Goal: Task Accomplishment & Management: Complete application form

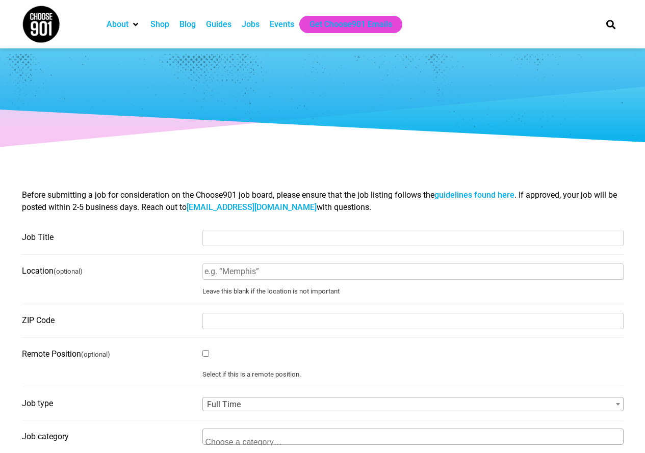
select select
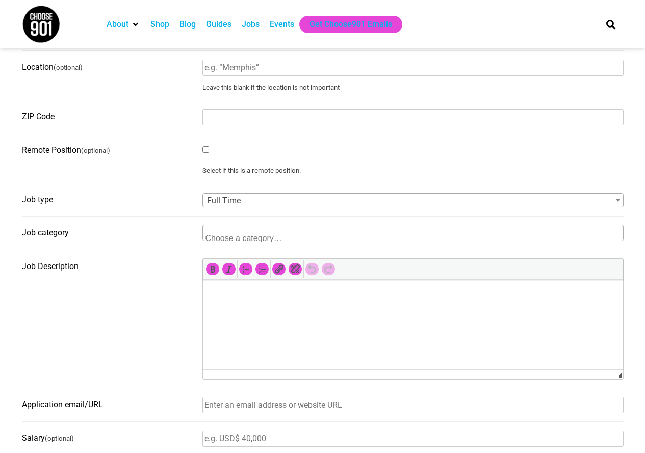
scroll to position [255, 0]
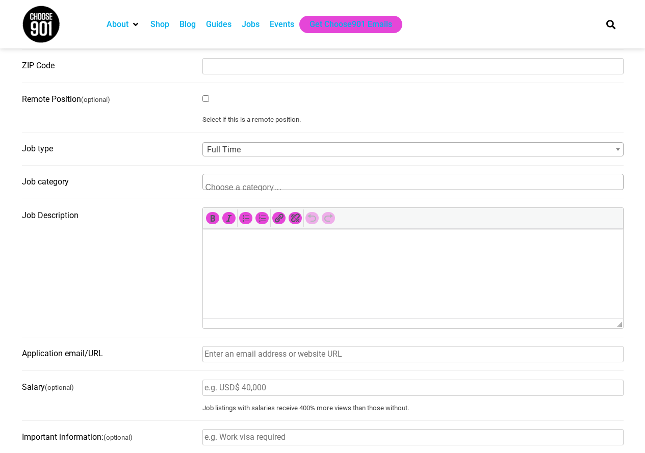
click at [251, 185] on textarea "Search" at bounding box center [254, 185] width 99 height 9
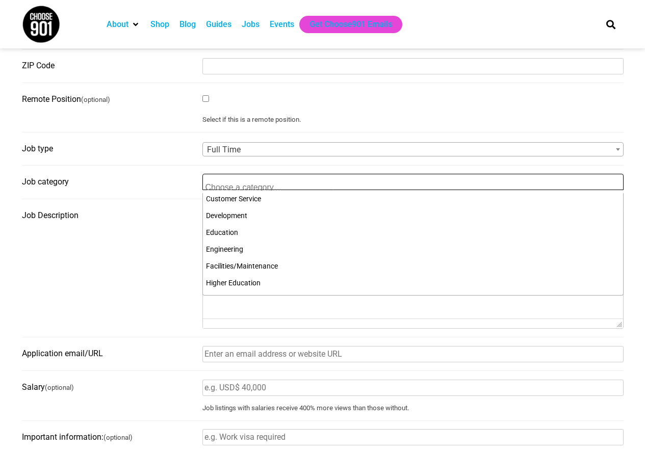
scroll to position [153, 0]
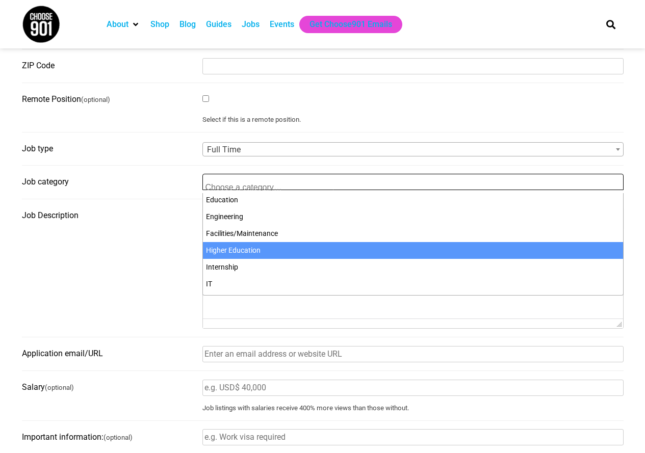
select select "103"
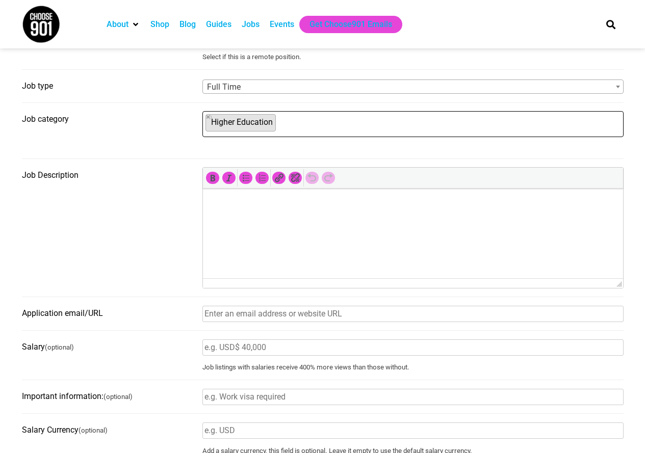
scroll to position [357, 0]
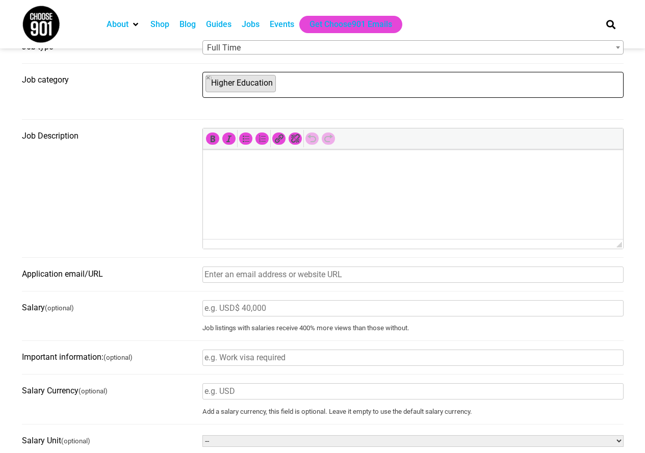
click at [230, 281] on input "Application email/URL" at bounding box center [412, 274] width 421 height 16
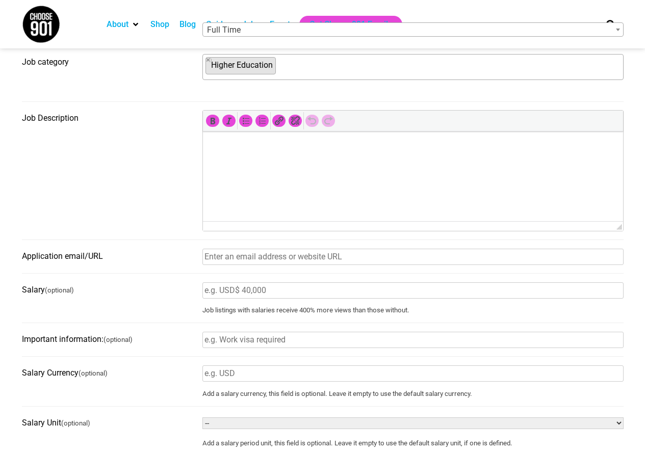
scroll to position [408, 0]
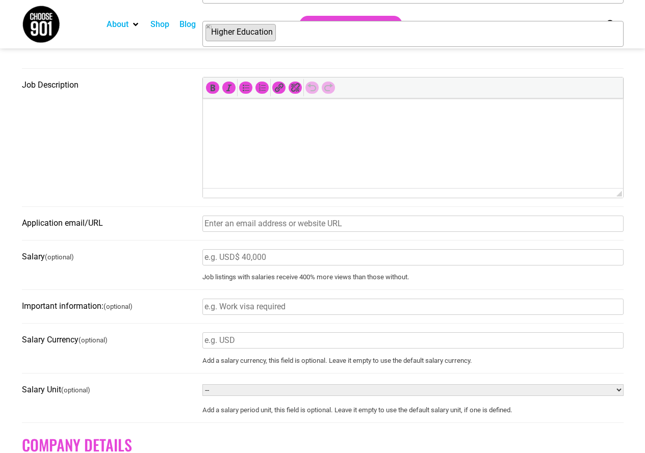
paste input "https://rhodes.wd5.myworkdayjobs.com/Rhodes_Careers/job/Memphis-Tennessee/Direc…"
type input "https://rhodes.wd5.myworkdayjobs.com/Rhodes_Careers/job/Memphis-Tennessee/Direc…"
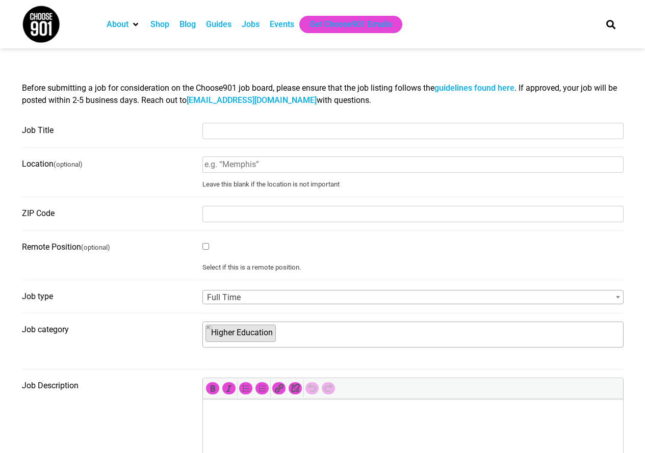
scroll to position [0, 0]
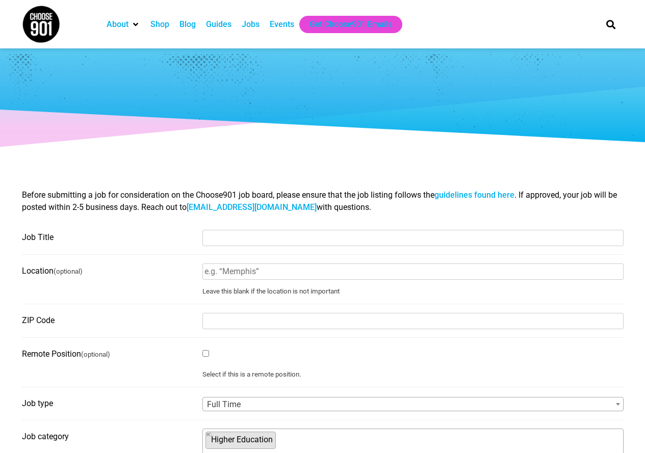
click at [266, 237] on input "Job Title" at bounding box center [412, 238] width 421 height 16
paste input "Director of Annual Giving and Senior Development Officer"
type input "Director of Annual Giving and Senior Development Officer"
click at [281, 276] on input "Location (optional)" at bounding box center [412, 271] width 421 height 16
type input "Memphis"
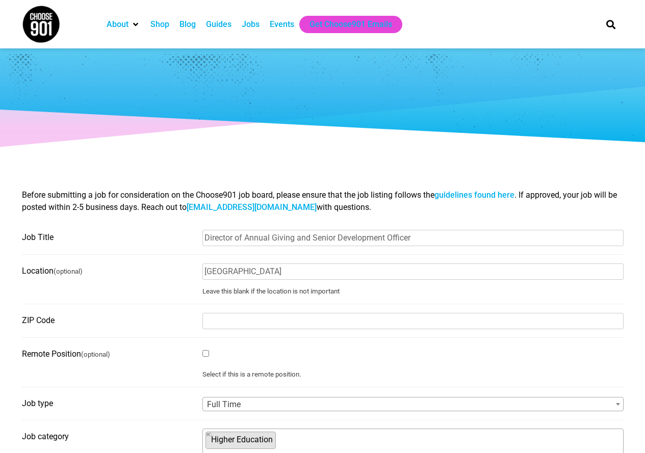
click at [270, 323] on input "ZIP Code" at bounding box center [412, 321] width 421 height 16
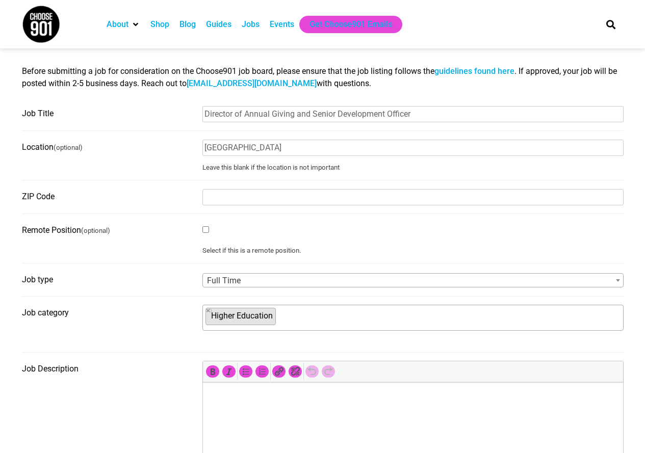
scroll to position [153, 0]
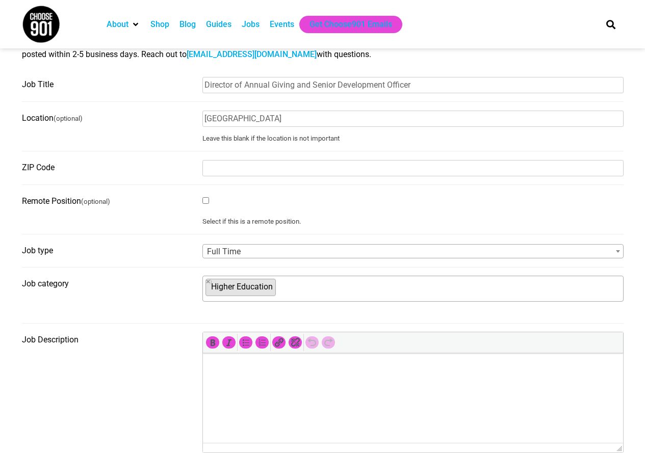
click at [264, 253] on span "Full Time" at bounding box center [413, 252] width 420 height 14
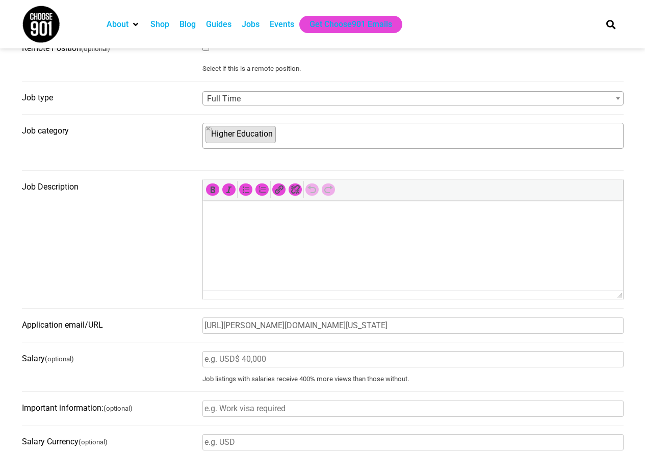
scroll to position [204, 0]
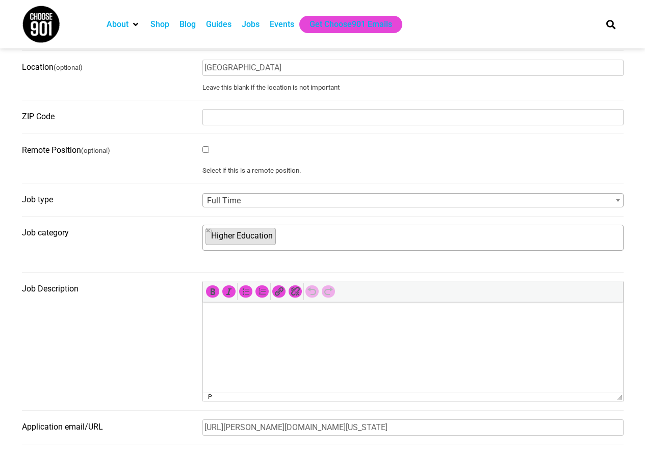
drag, startPoint x: 230, startPoint y: 315, endPoint x: 460, endPoint y: 531, distance: 315.7
click at [230, 315] on p at bounding box center [412, 316] width 410 height 12
click at [264, 324] on html at bounding box center [412, 316] width 420 height 29
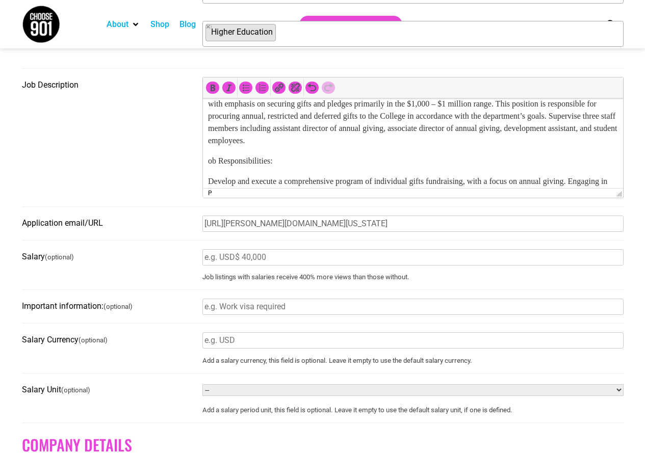
scroll to position [51, 0]
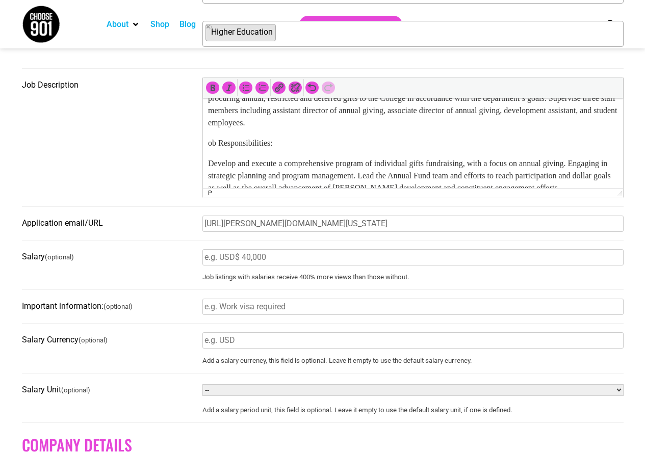
click at [207, 143] on p "ob Responsibilities:" at bounding box center [412, 143] width 410 height 12
click at [206, 164] on html "The Director of Annual Giving and Senior Gift Officer oversees the organization…" at bounding box center [412, 302] width 420 height 510
click at [239, 88] on button "Bulleted list (Shift+Alt+U)" at bounding box center [245, 88] width 13 height 12
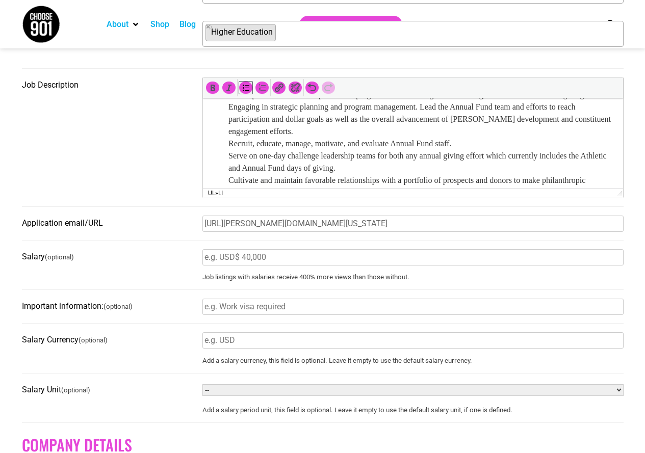
scroll to position [102, 0]
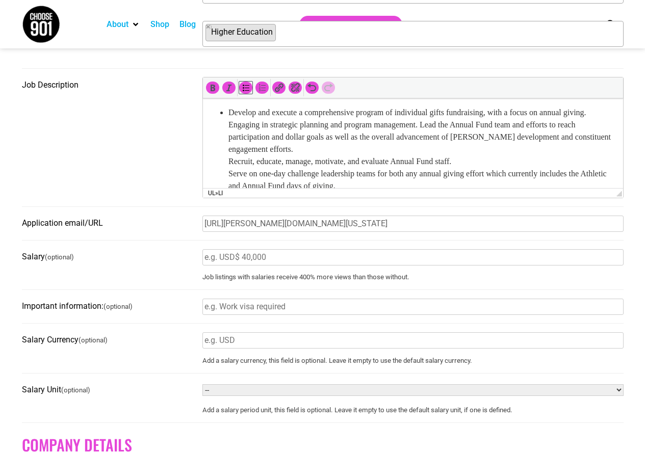
click at [224, 160] on ul "Develop and execute a comprehensive program of individual gifts fundraising, wi…" at bounding box center [412, 204] width 410 height 196
click at [248, 88] on icon "Bulleted list (Shift+Alt+U)" at bounding box center [245, 88] width 10 height 10
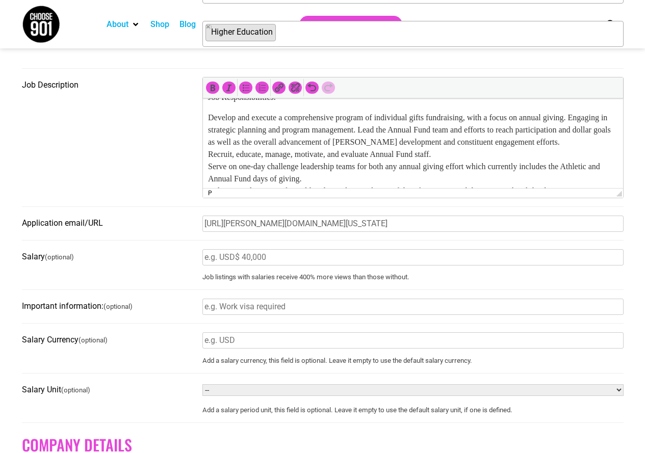
scroll to position [81, 0]
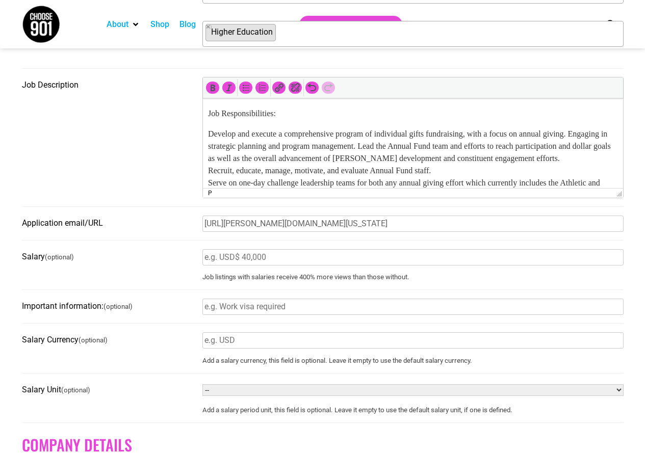
click at [205, 131] on html "The Director of Annual Giving and Senior Gift Officer oversees the organization…" at bounding box center [412, 273] width 420 height 510
click at [244, 90] on icon "Bulleted list (Shift+Alt+U)" at bounding box center [245, 88] width 10 height 10
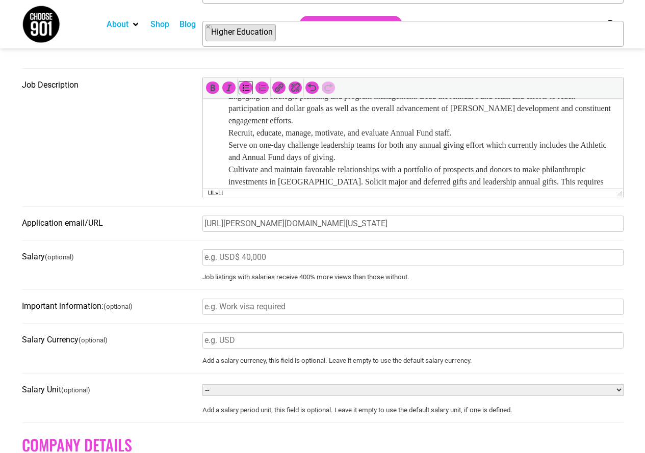
scroll to position [131, 0]
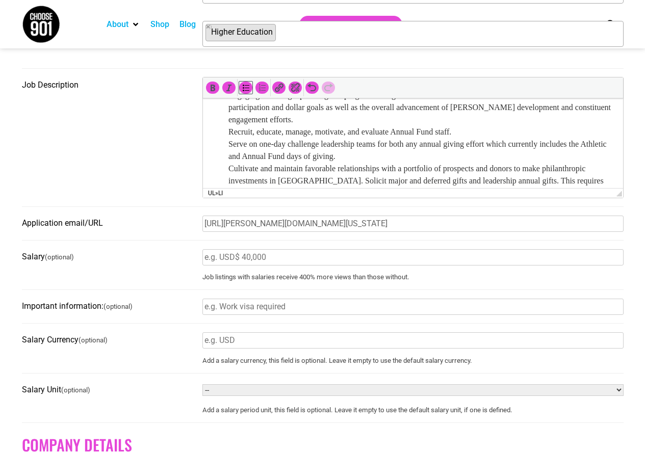
click at [349, 120] on li "Develop and execute a comprehensive program of individual gifts fundraising, wi…" at bounding box center [422, 175] width 389 height 196
click at [223, 142] on ul "Develop and execute a comprehensive program of individual gifts fundraising, wi…" at bounding box center [412, 175] width 410 height 196
click at [477, 132] on li "Recruit, educate, manage, motivate, and evaluate Annual Fund staff. Serve on on…" at bounding box center [422, 199] width 389 height 147
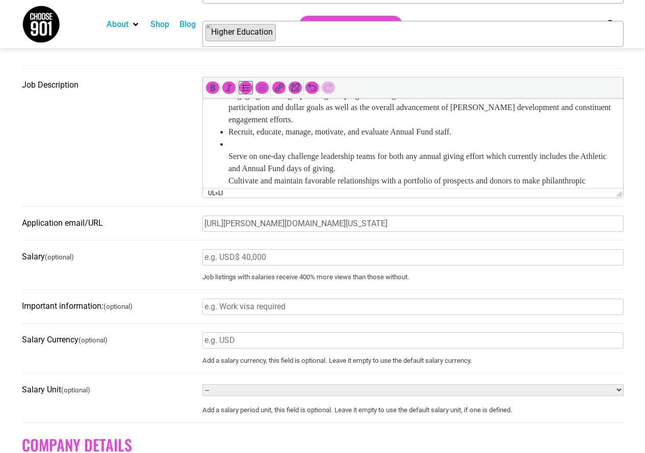
click at [228, 157] on li "Serve on one-day challenge leadership teams for both any annual giving effort w…" at bounding box center [422, 211] width 389 height 147
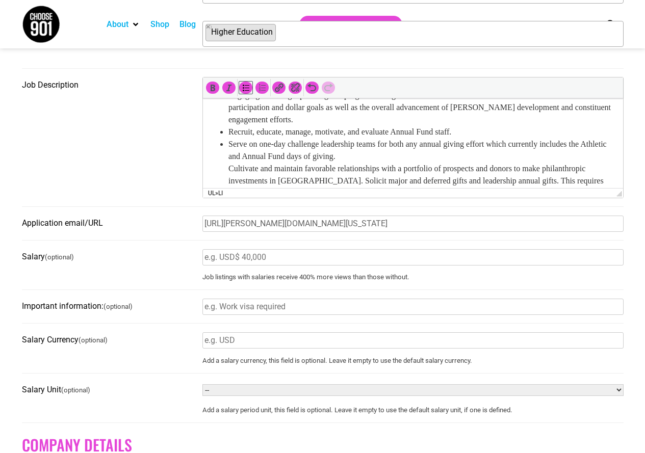
click at [413, 154] on li "Serve on one-day challenge leadership teams for both any annual giving effort w…" at bounding box center [422, 205] width 389 height 135
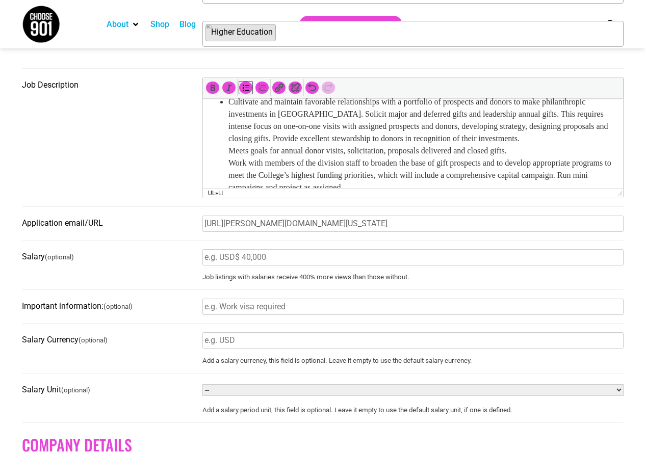
scroll to position [182, 0]
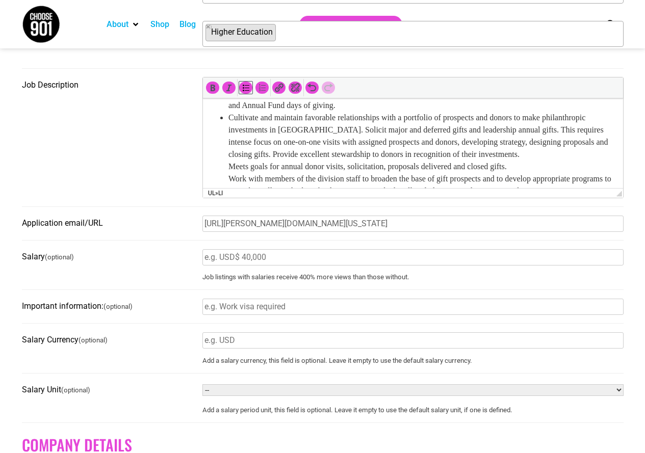
click at [278, 164] on li "Cultivate and maintain favorable relationships with a portfolio of prospects an…" at bounding box center [422, 167] width 389 height 110
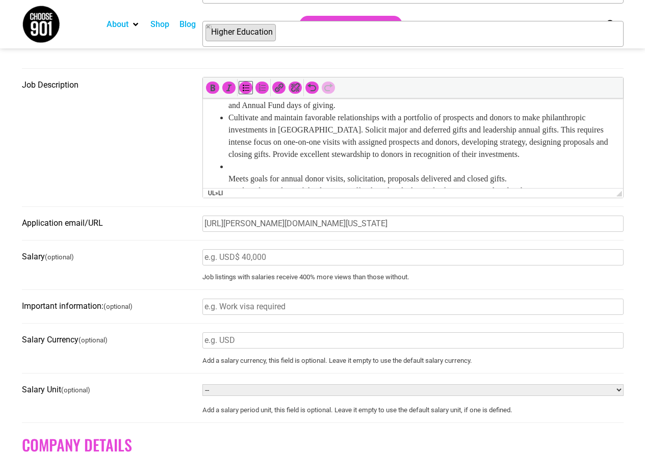
scroll to position [233, 0]
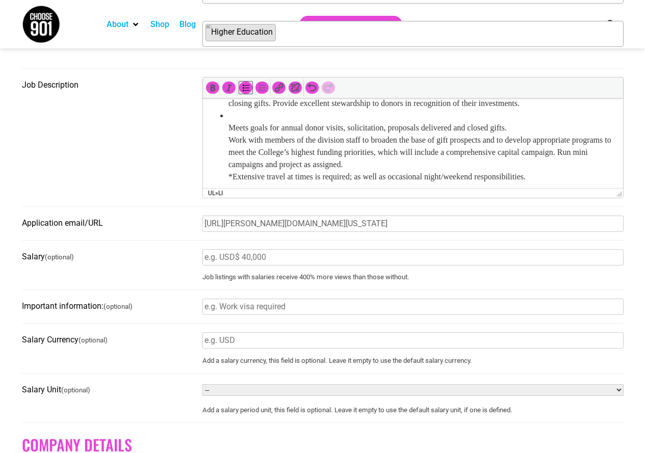
click at [222, 139] on ul "Develop and execute a comprehensive program of individual gifts fundraising, wi…" at bounding box center [412, 79] width 410 height 208
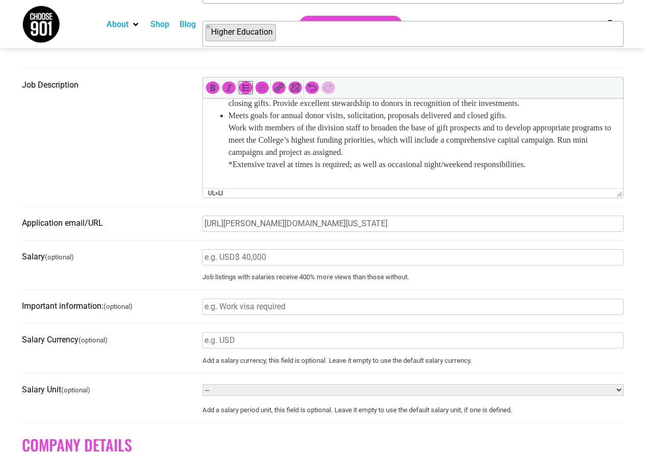
click at [553, 129] on li "Meets goals for annual donor visits, solicitation, proposals delivered and clos…" at bounding box center [422, 140] width 389 height 61
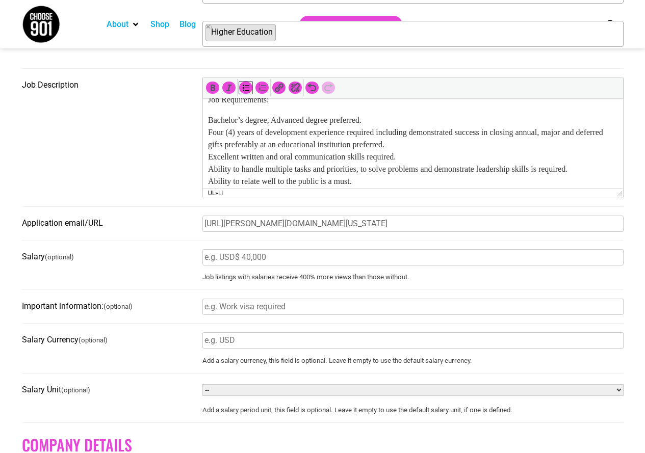
scroll to position [357, 0]
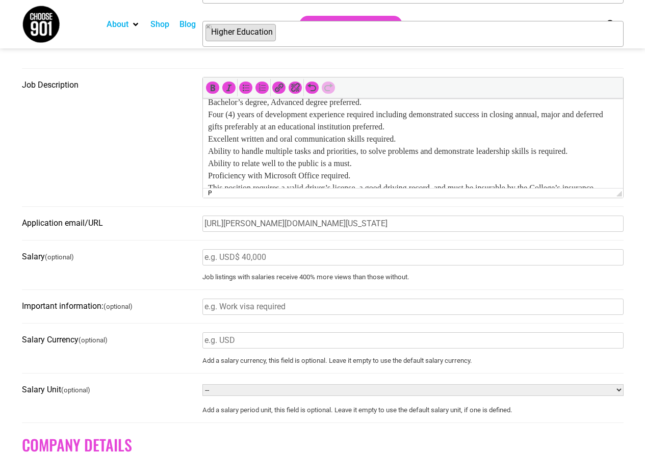
click at [207, 114] on p "Bachelor’s degree, Advanced degree preferred. Four (4) years of development exp…" at bounding box center [412, 175] width 410 height 159
click at [248, 84] on button "Bulleted list (Shift+Alt+U)" at bounding box center [245, 88] width 13 height 12
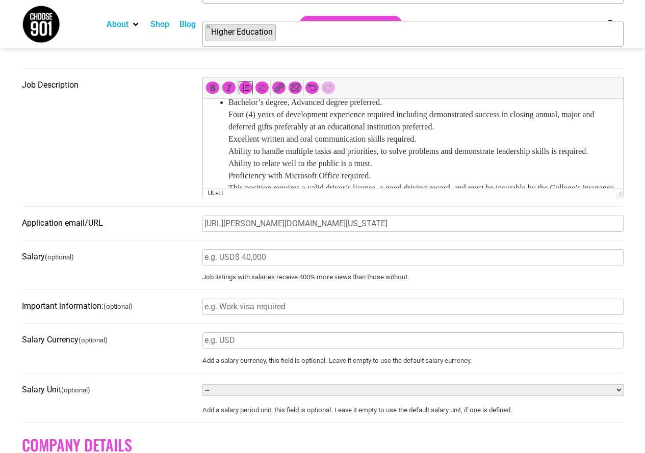
click at [223, 124] on ul "Bachelor’s degree, Advanced degree preferred. Four (4) years of development exp…" at bounding box center [412, 175] width 410 height 159
click at [413, 122] on li "Bachelor’s degree, Advanced degree preferred. Four (4) years of development exp…" at bounding box center [422, 175] width 389 height 159
click at [412, 118] on li "Bachelor’s degree, Advanced degree preferred. Four (4) years of development exp…" at bounding box center [422, 175] width 389 height 159
click at [243, 88] on icon "Bulleted list (Shift+Alt+U)" at bounding box center [245, 88] width 10 height 10
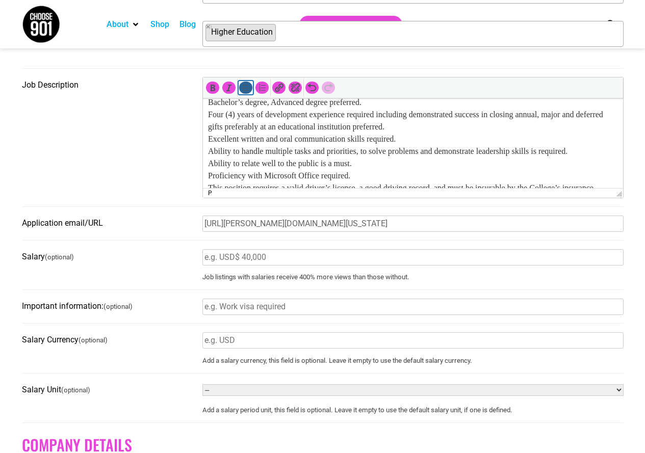
click at [243, 88] on icon "Bulleted list (Shift+Alt+U)" at bounding box center [245, 88] width 10 height 10
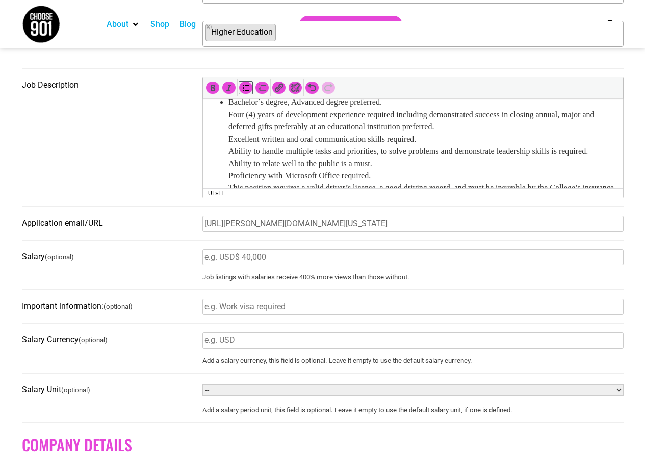
click at [429, 115] on li "Bachelor’s degree, Advanced degree preferred. Four (4) years of development exp…" at bounding box center [422, 175] width 389 height 159
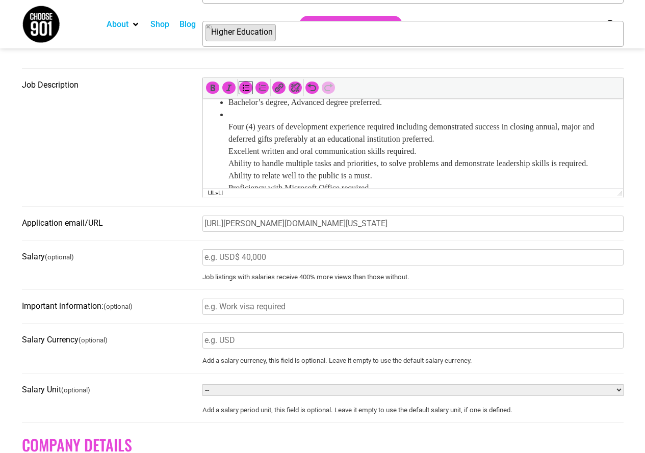
click at [226, 140] on ul "Bachelor’s degree, Advanced degree preferred. Four (4) years of development exp…" at bounding box center [412, 181] width 410 height 171
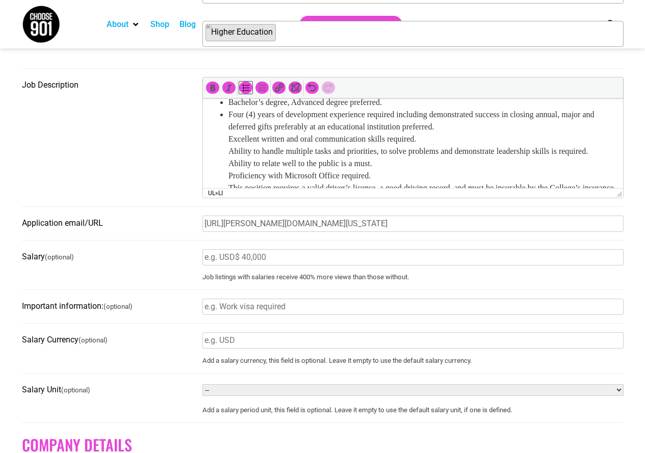
click at [225, 149] on ul "Bachelor’s degree, Advanced degree preferred. Four (4) years of development exp…" at bounding box center [412, 175] width 410 height 159
click at [502, 139] on li "Four (4) years of development experience required including demonstrated succes…" at bounding box center [422, 182] width 389 height 147
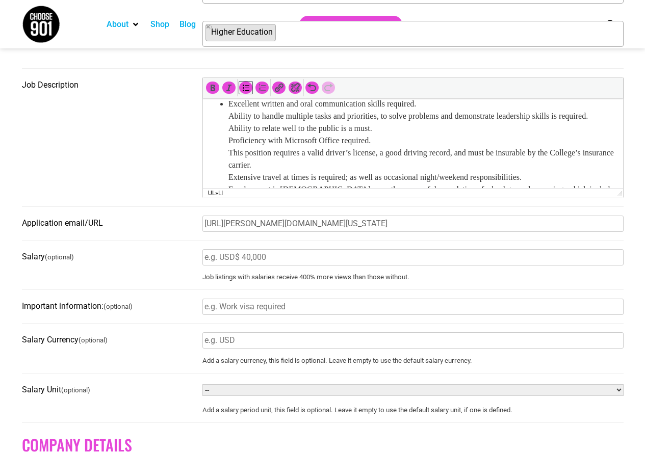
scroll to position [408, 0]
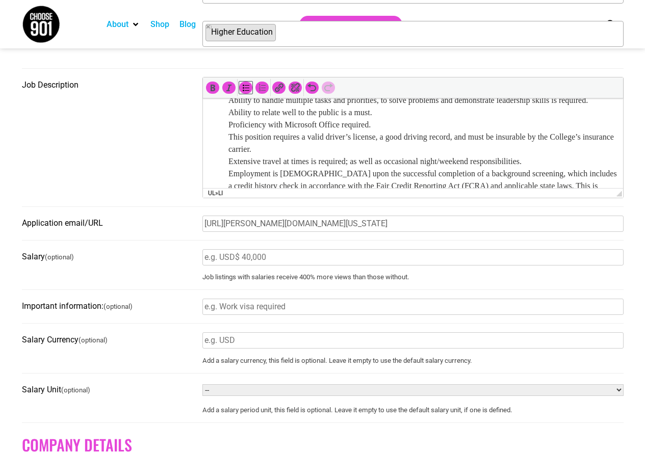
click at [226, 110] on ul "Bachelor’s degree, Advanced degree preferred. Four (4) years of development exp…" at bounding box center [412, 124] width 410 height 159
click at [453, 103] on li "Excellent written and oral communication skills required. Ability to handle mul…" at bounding box center [422, 143] width 389 height 122
click at [266, 126] on li "Ability to handle multiple tasks and priorities, to solve problems and demonstr…" at bounding box center [422, 149] width 389 height 110
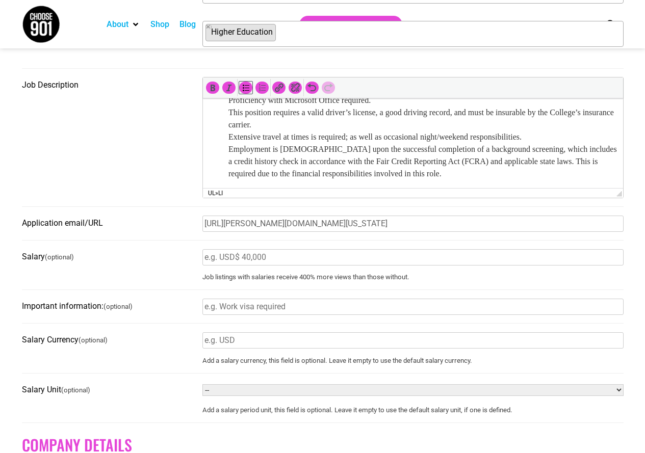
scroll to position [406, 0]
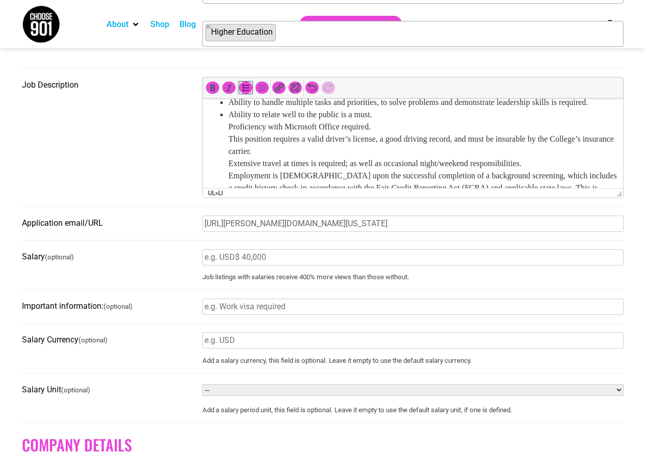
click at [390, 140] on li "Ability to relate well to the public is a must. Proficiency with Microsoft Offi…" at bounding box center [422, 158] width 389 height 98
click at [225, 162] on ul "Bachelor’s degree, Advanced degree preferred. Four (4) years of development exp…" at bounding box center [412, 126] width 410 height 159
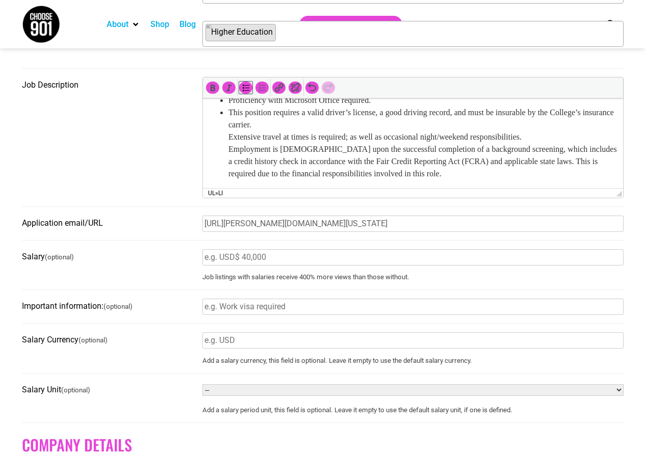
scroll to position [457, 0]
click at [220, 132] on ul "Bachelor’s degree, Advanced degree preferred. Four (4) years of development exp…" at bounding box center [412, 100] width 410 height 159
click at [226, 150] on ul "Bachelor’s degree, Advanced degree preferred. Four (4) years of development exp…" at bounding box center [412, 100] width 410 height 159
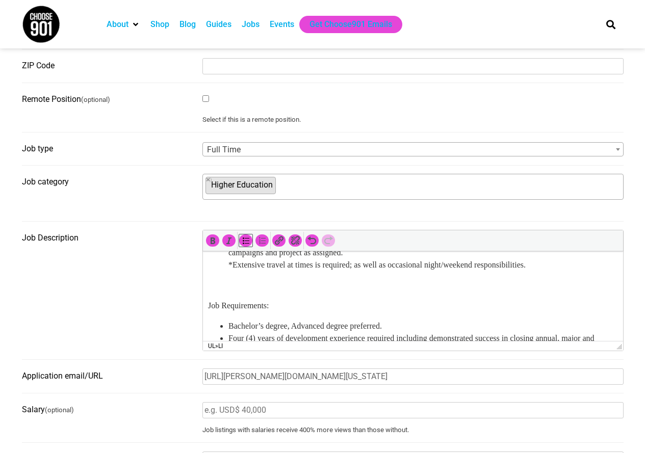
scroll to position [304, 0]
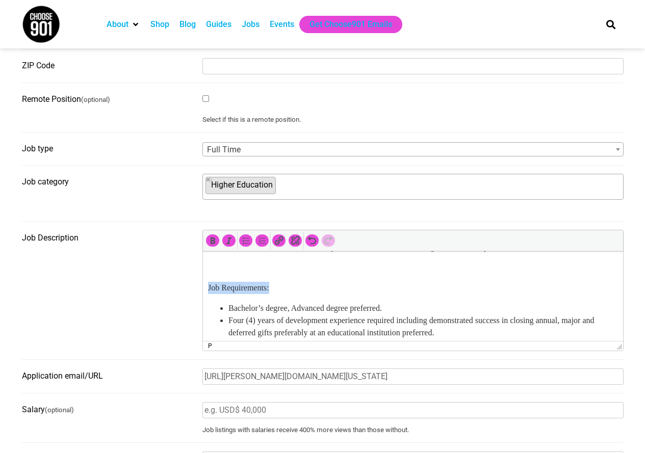
drag, startPoint x: 284, startPoint y: 296, endPoint x: 392, endPoint y: 547, distance: 273.2
click at [202, 293] on html "The Director of Annual Giving and Senior Gift Officer oversees the organization…" at bounding box center [412, 209] width 420 height 522
drag, startPoint x: 211, startPoint y: 237, endPoint x: 216, endPoint y: 243, distance: 6.9
click at [211, 238] on icon "Bold (Ctrl+B)" at bounding box center [212, 240] width 10 height 10
click at [247, 274] on p at bounding box center [412, 267] width 410 height 12
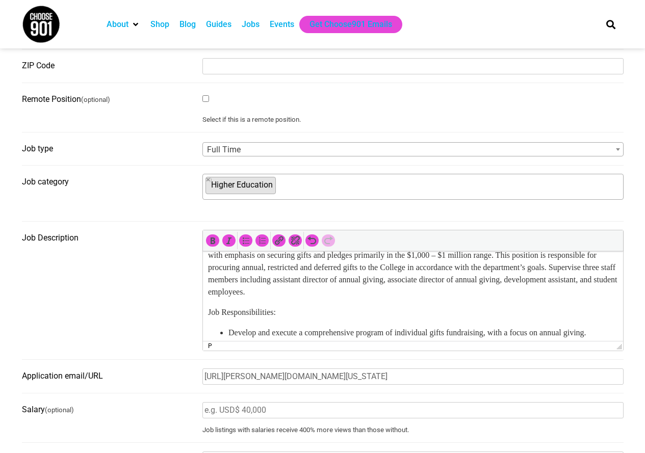
scroll to position [51, 0]
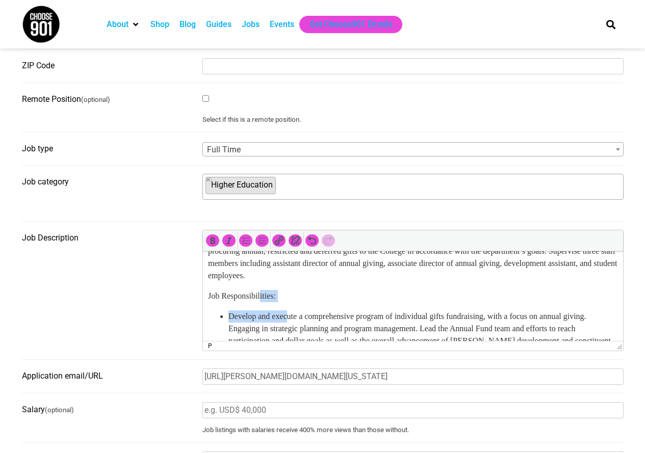
drag, startPoint x: 289, startPoint y: 302, endPoint x: 270, endPoint y: 299, distance: 19.7
click at [266, 300] on body "The Director of Annual Giving and Senior Gift Officer oversees the organization…" at bounding box center [412, 460] width 410 height 505
click at [290, 296] on p "Job Responsibilities:" at bounding box center [412, 296] width 410 height 12
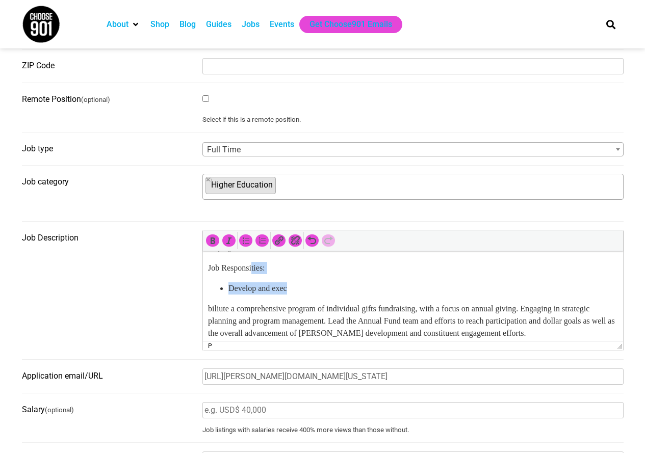
scroll to position [102, 0]
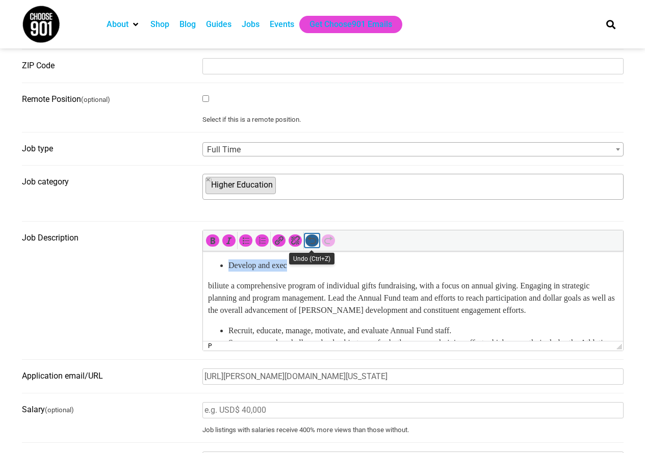
click at [315, 242] on icon "Undo (Ctrl+Z)" at bounding box center [312, 240] width 10 height 10
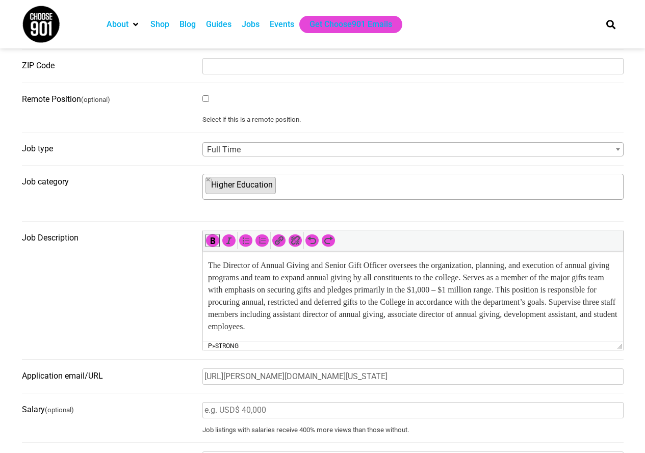
scroll to position [51, 0]
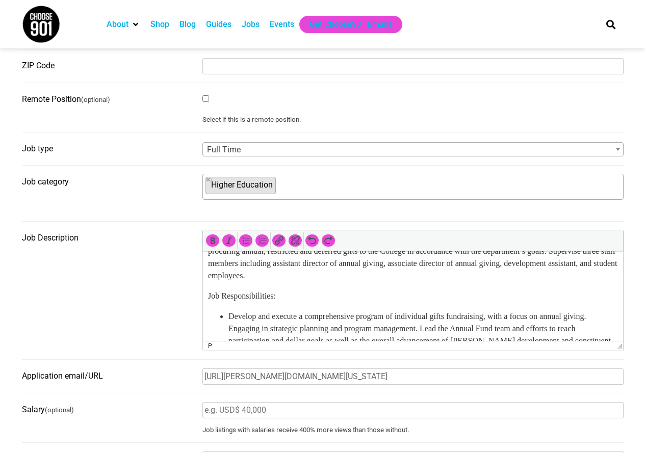
click at [292, 293] on p "Job Responsibilities:" at bounding box center [412, 296] width 410 height 12
drag, startPoint x: 292, startPoint y: 293, endPoint x: 204, endPoint y: 267, distance: 92.0
click at [207, 294] on p "Job Responsibilities:" at bounding box center [412, 296] width 410 height 12
click at [216, 233] on div at bounding box center [413, 240] width 420 height 20
click at [209, 244] on icon "Bold (Ctrl+B)" at bounding box center [212, 240] width 10 height 10
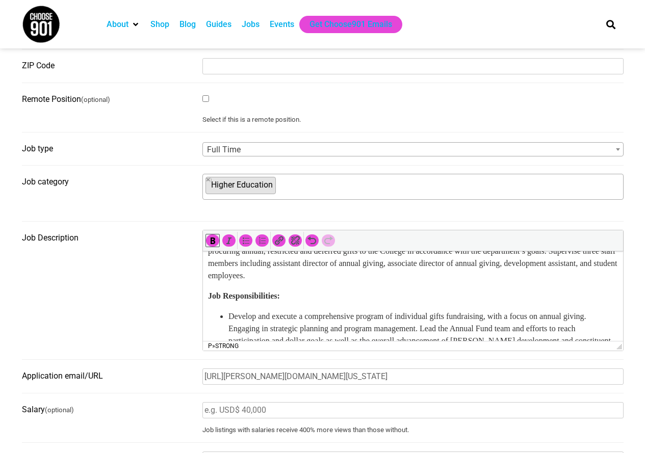
click at [304, 297] on p "Job Responsibilities:" at bounding box center [412, 296] width 410 height 12
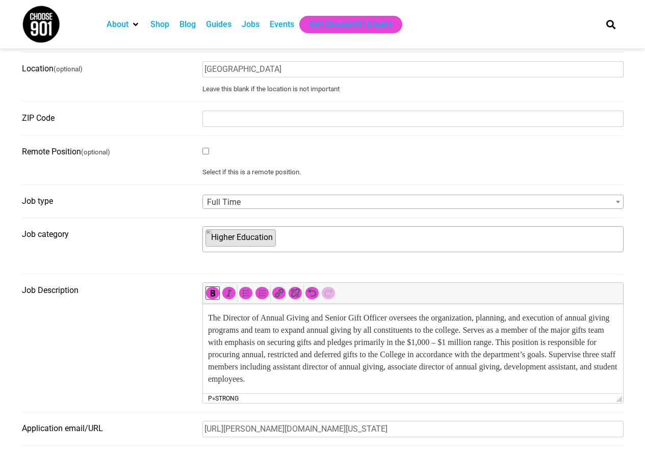
scroll to position [153, 0]
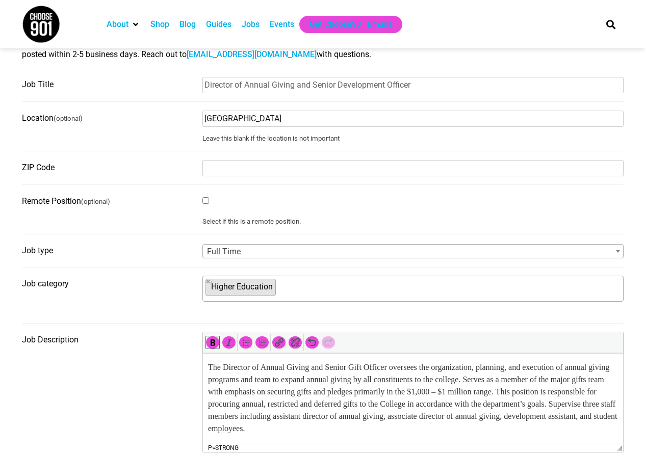
click at [310, 119] on input "Memphis" at bounding box center [412, 119] width 421 height 16
type input "Memphis, Tennessee"
click at [261, 170] on input "ZIP Code" at bounding box center [412, 168] width 421 height 16
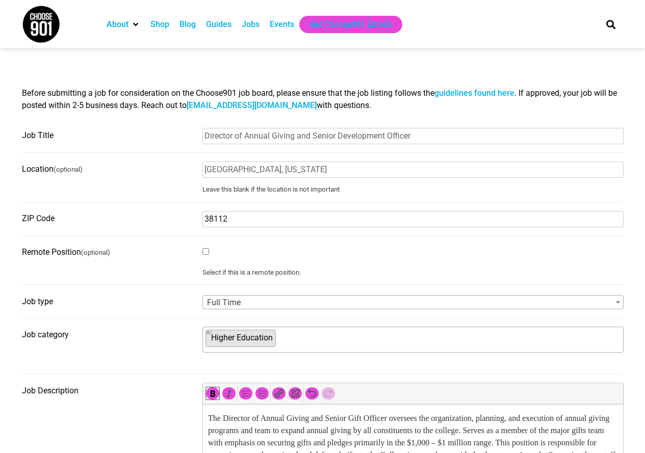
type input "38112"
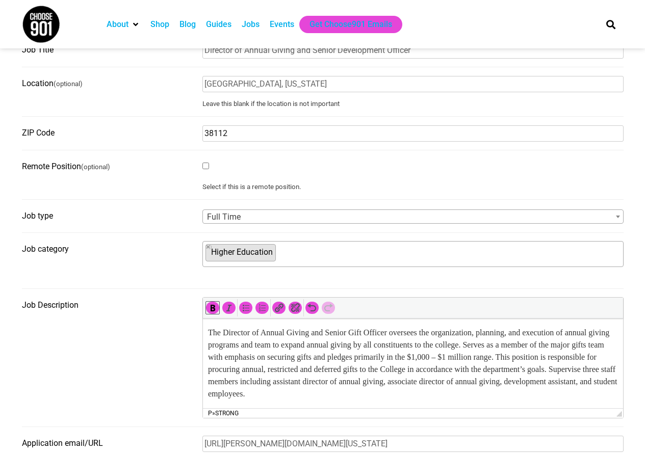
scroll to position [204, 0]
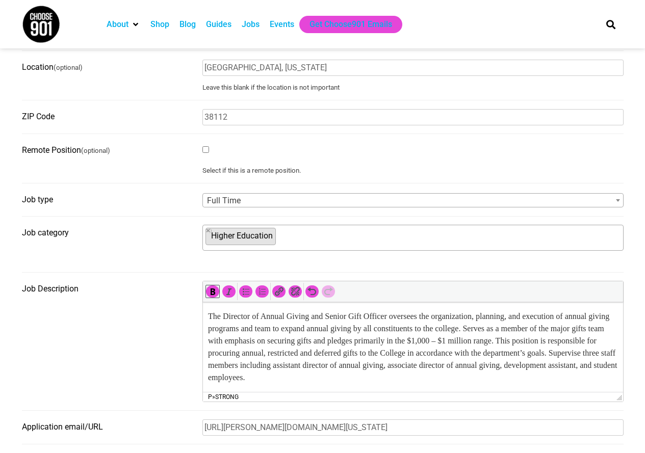
click at [289, 200] on span "Full Time" at bounding box center [413, 201] width 420 height 14
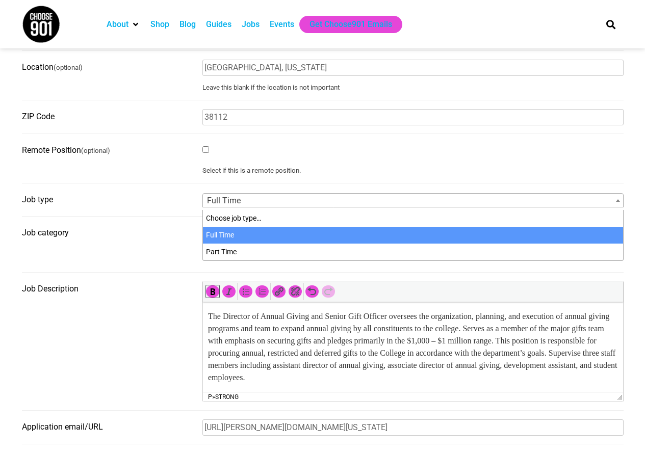
click at [289, 200] on span "Full Time" at bounding box center [413, 201] width 420 height 14
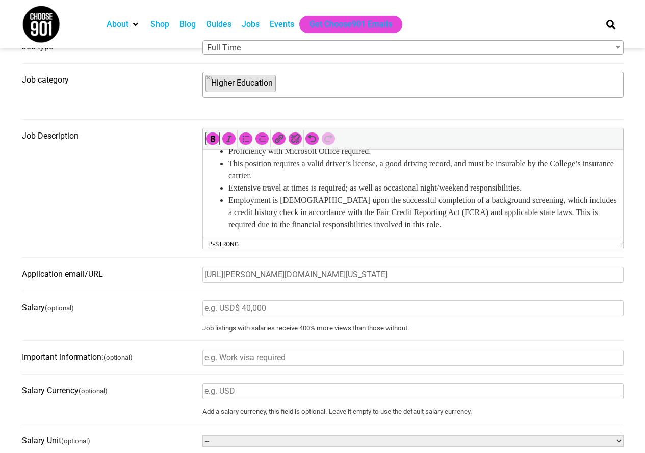
scroll to position [457, 0]
drag, startPoint x: 614, startPoint y: 160, endPoint x: 840, endPoint y: 390, distance: 321.7
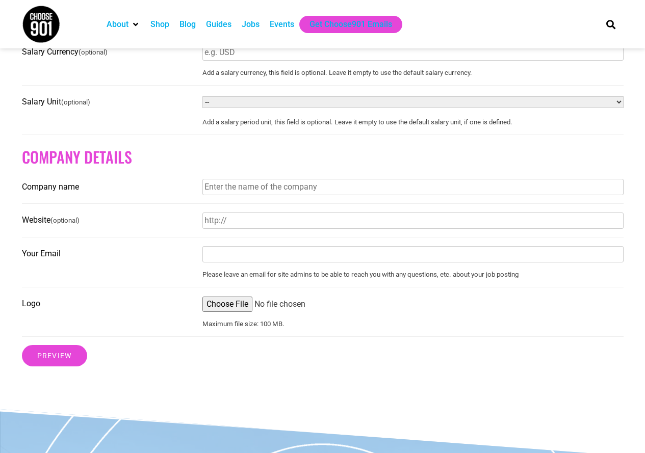
scroll to position [713, 0]
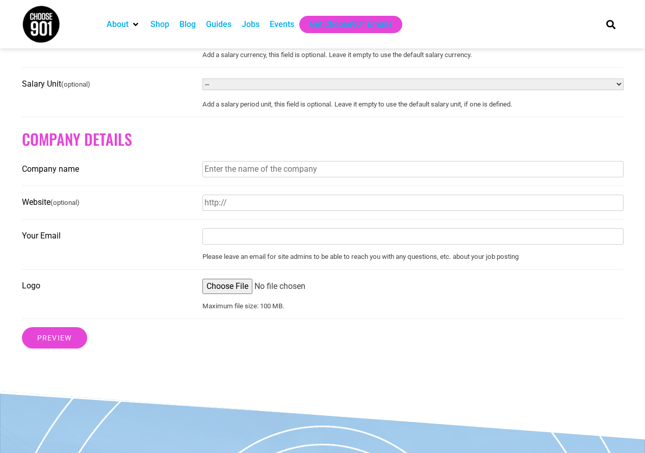
click at [220, 292] on input "Logo" at bounding box center [412, 286] width 421 height 15
type input "C:\fakepath\Rhodes Logo.png"
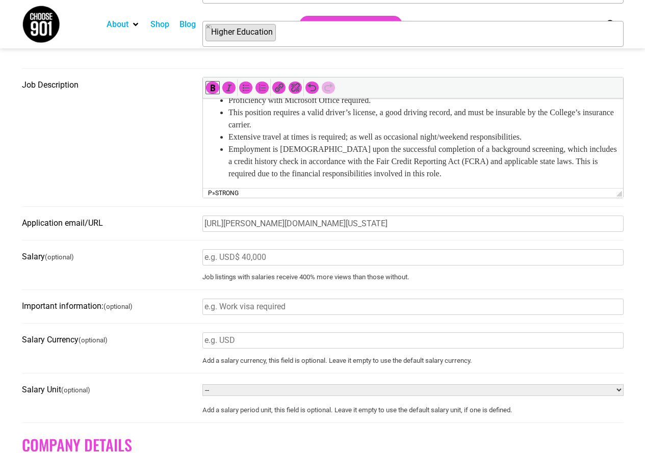
scroll to position [357, 0]
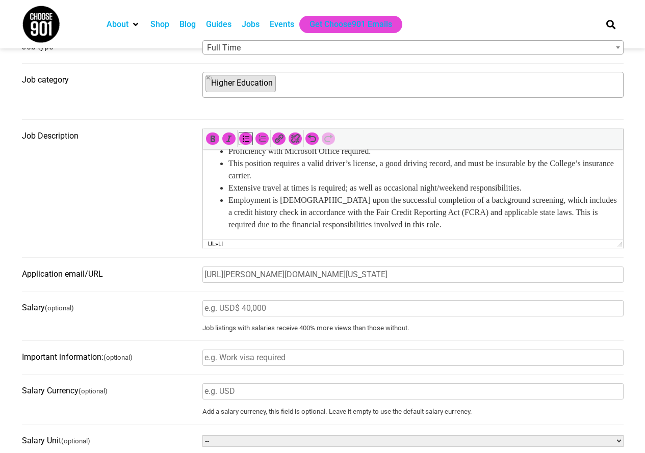
click at [538, 226] on li "Employment is contingent upon the successful completion of a background screeni…" at bounding box center [422, 212] width 389 height 37
click at [533, 230] on li "Employment is contingent upon the successful completion of a background screeni…" at bounding box center [422, 212] width 389 height 37
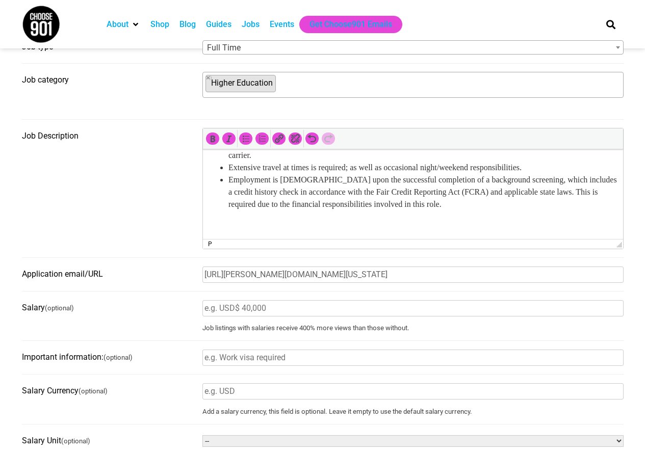
scroll to position [523, 0]
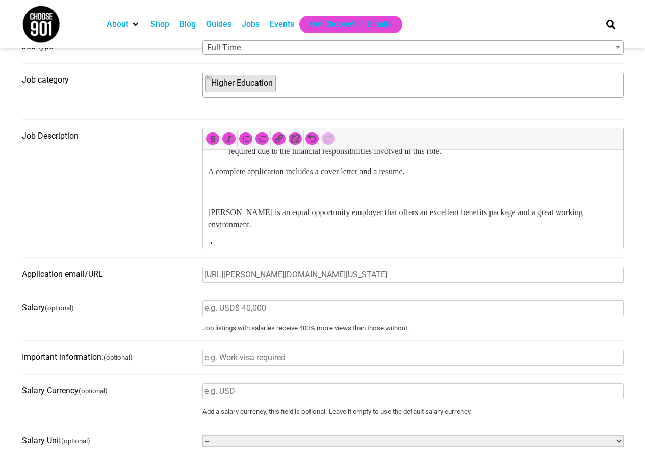
drag, startPoint x: 204, startPoint y: 174, endPoint x: 435, endPoint y: 176, distance: 230.8
drag, startPoint x: 435, startPoint y: 176, endPoint x: 377, endPoint y: 322, distance: 157.3
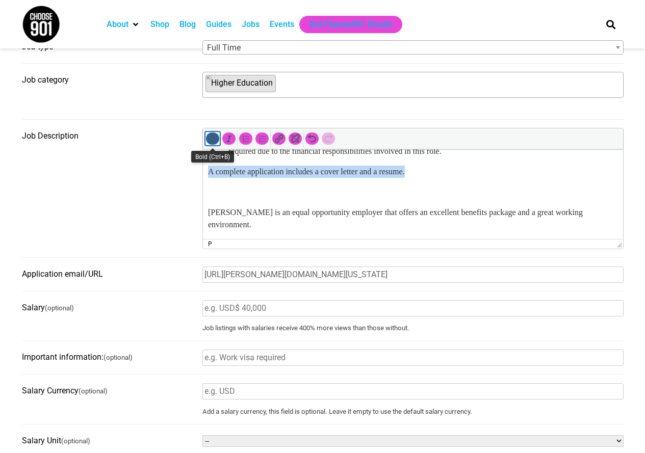
click at [214, 141] on icon "Bold (Ctrl+B)" at bounding box center [212, 138] width 10 height 10
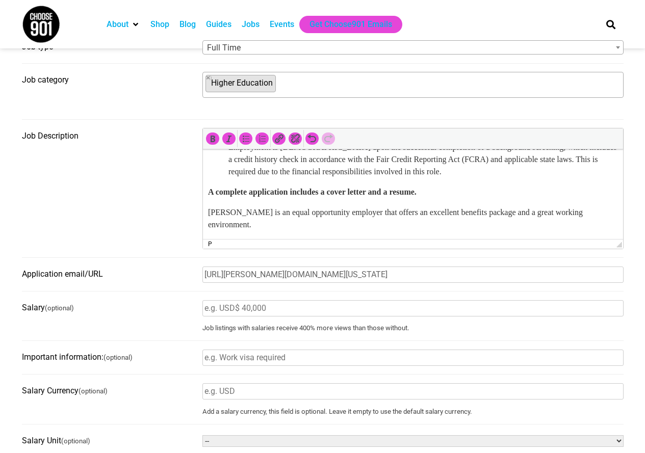
scroll to position [510, 0]
drag, startPoint x: 441, startPoint y: 210, endPoint x: 469, endPoint y: 210, distance: 28.0
click at [469, 210] on p "Rhodes is an equal opportunity employer that offers an excellent benefits packa…" at bounding box center [412, 218] width 410 height 24
drag, startPoint x: 254, startPoint y: 62, endPoint x: 279, endPoint y: 141, distance: 83.0
click at [279, 141] on icon "Insert/edit link (Ctrl+K)" at bounding box center [279, 138] width 10 height 10
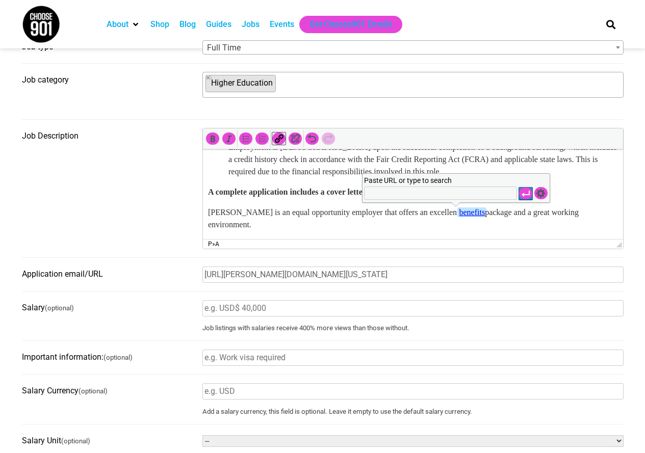
paste input "https://sites.rhodes.edu/human-resources/benefits"
type input "https://sites.rhodes.edu/human-resources/benefits"
click at [526, 191] on icon "Apply" at bounding box center [525, 194] width 10 height 10
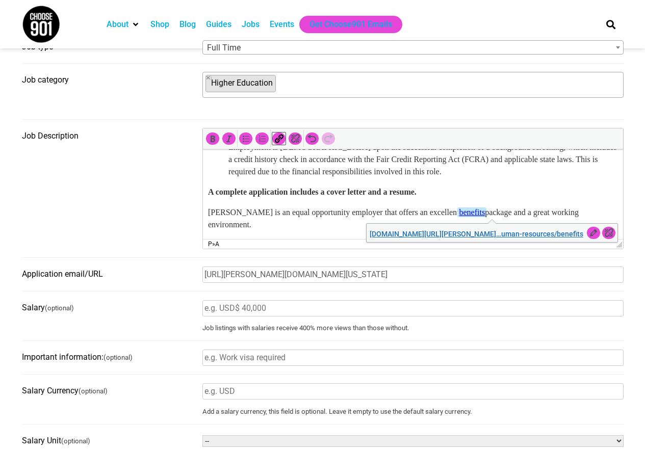
scroll to position [0, 0]
click at [450, 234] on link "sites.rhodes.edu/…uman-resources/benefits" at bounding box center [475, 234] width 213 height 8
click at [539, 186] on p "A complete application includes a cover letter and a resume." at bounding box center [412, 192] width 410 height 12
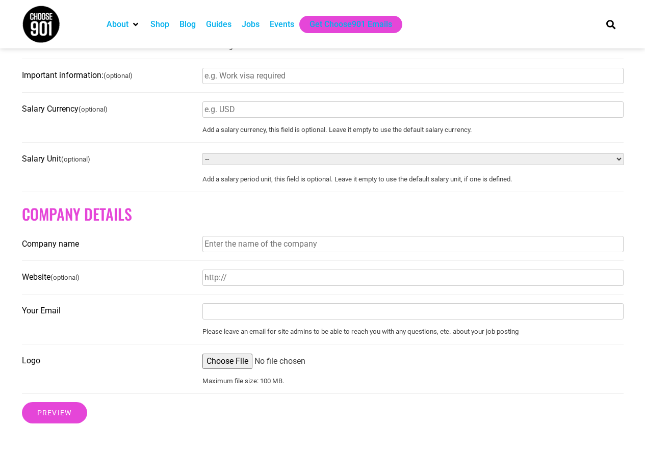
scroll to position [662, 0]
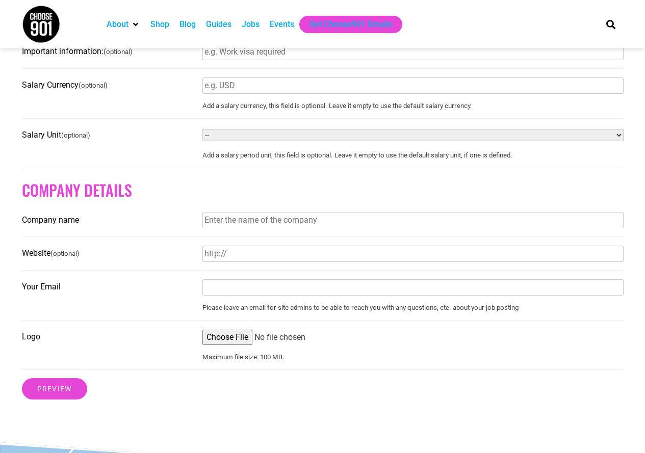
click at [218, 296] on input "Your Email" at bounding box center [412, 287] width 421 height 16
click at [393, 228] on input "Company name" at bounding box center [412, 220] width 421 height 16
type input "Rhodes College"
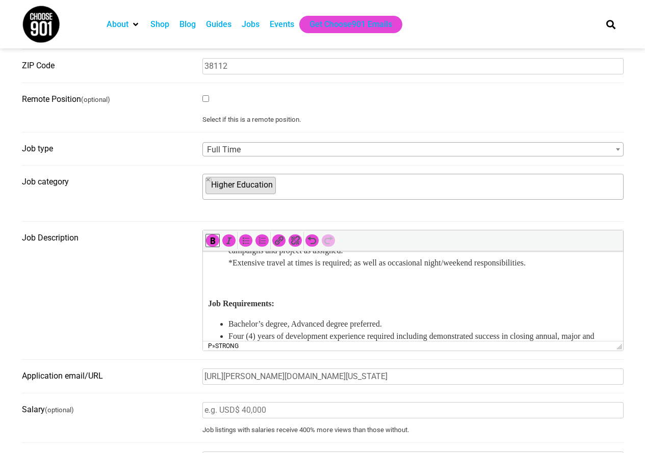
scroll to position [306, 0]
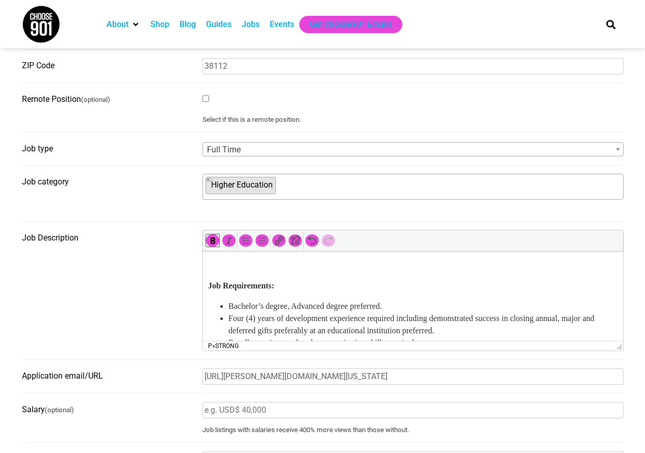
click at [222, 272] on p at bounding box center [412, 265] width 410 height 12
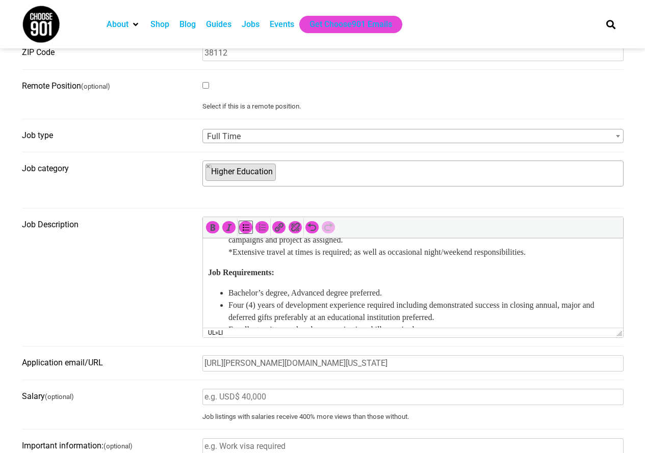
scroll to position [255, 0]
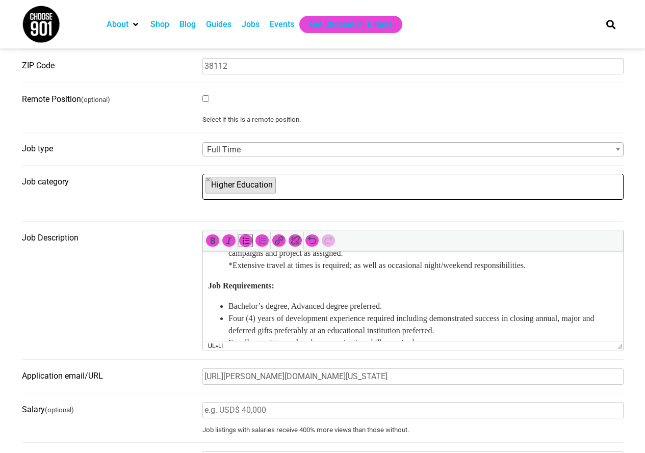
click at [286, 186] on ul "× Higher Education" at bounding box center [411, 185] width 417 height 22
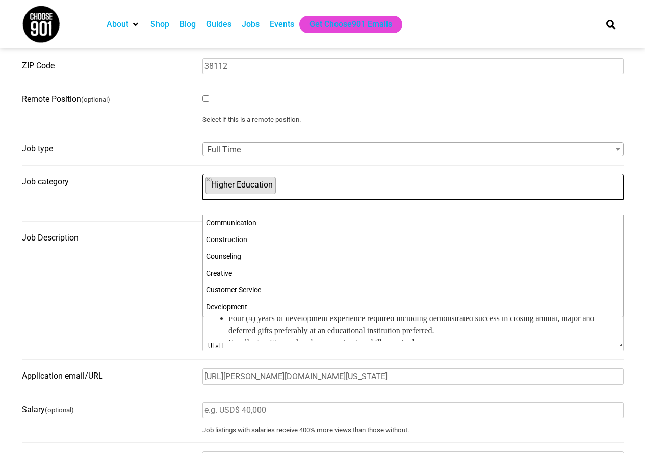
scroll to position [102, 0]
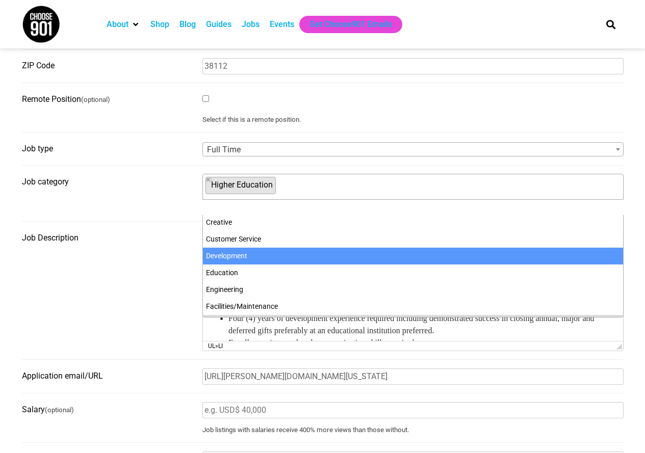
select select "100"
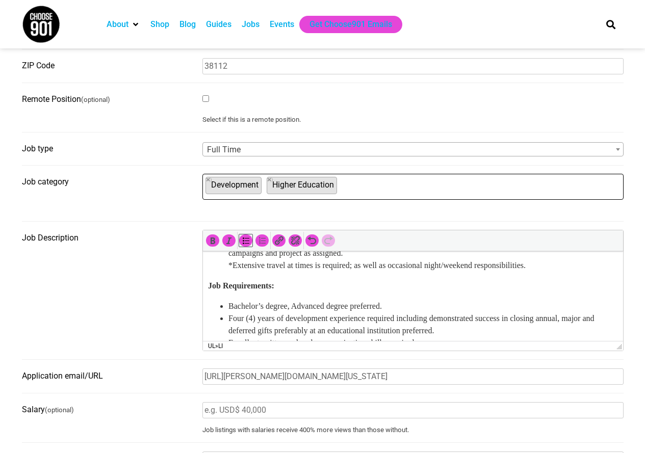
click at [414, 186] on ul "× Development × Higher Education" at bounding box center [411, 185] width 417 height 22
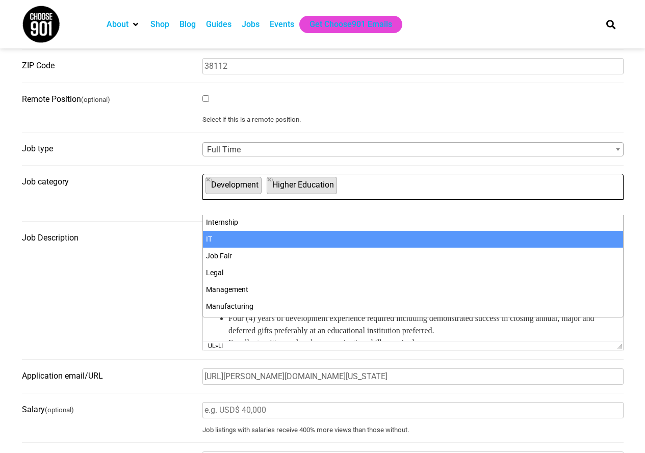
scroll to position [271, 0]
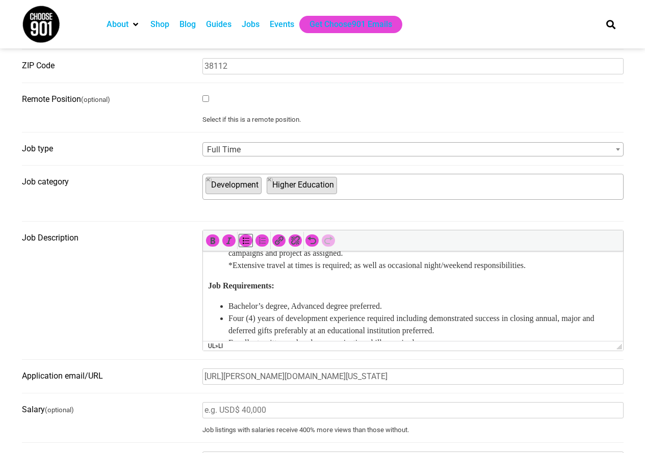
click at [129, 286] on fieldset "Job Description ul » li" at bounding box center [322, 295] width 601 height 130
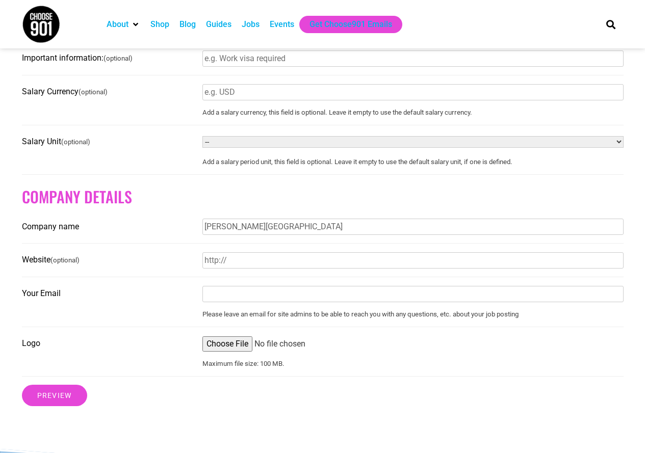
scroll to position [662, 0]
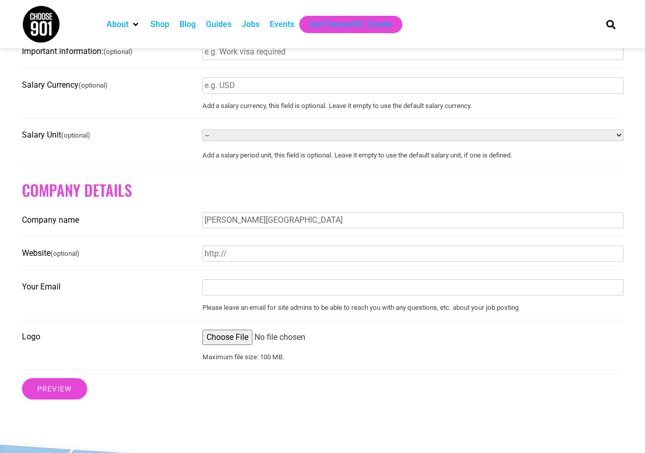
click at [255, 262] on input "Website (optional)" at bounding box center [412, 254] width 421 height 16
type input "Rhodes.edu"
click at [274, 294] on input "Your Email" at bounding box center [412, 287] width 421 height 16
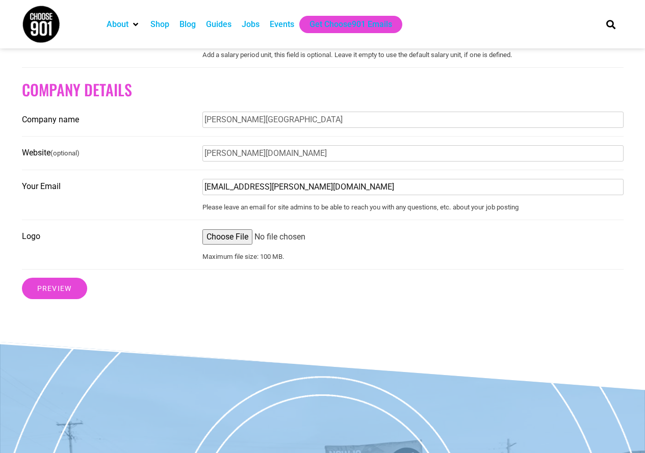
scroll to position [764, 0]
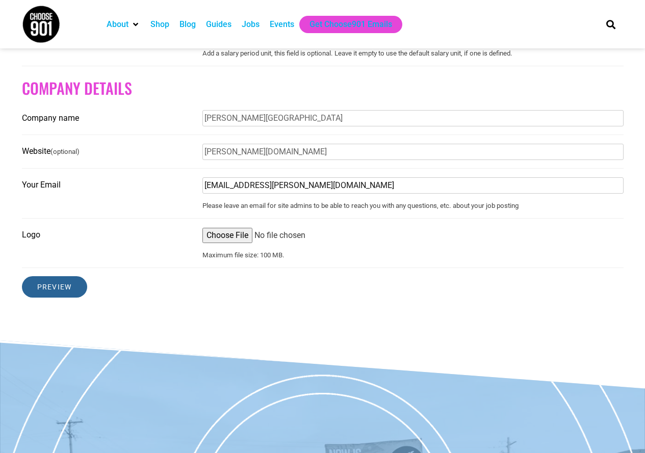
type input "hr@rhodes.edu"
click at [69, 293] on input "Preview" at bounding box center [54, 286] width 65 height 21
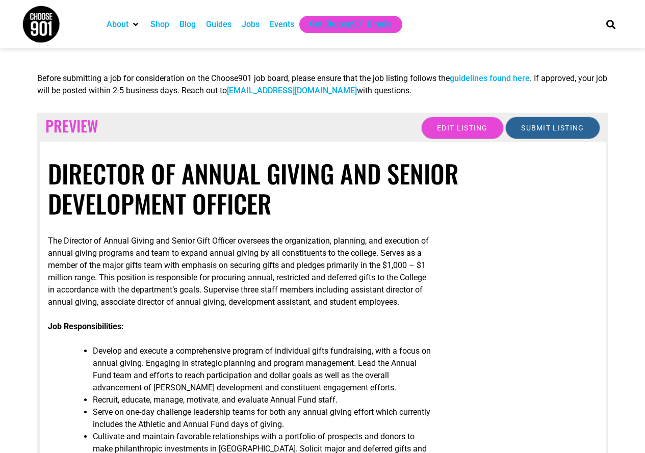
click at [558, 119] on input "Submit Listing" at bounding box center [552, 128] width 94 height 22
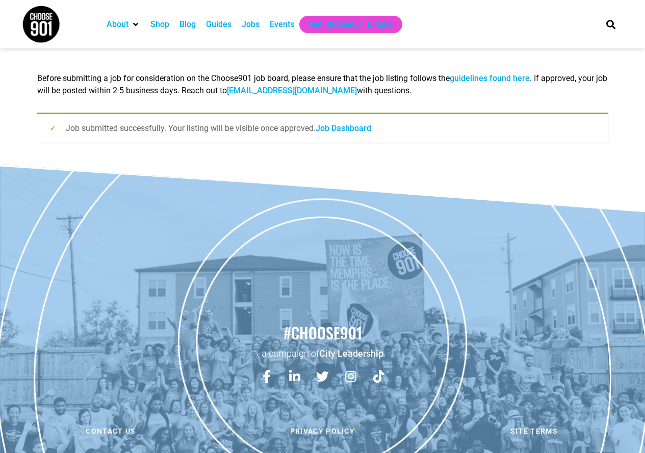
click at [330, 129] on link "Job Dashboard" at bounding box center [343, 128] width 56 height 10
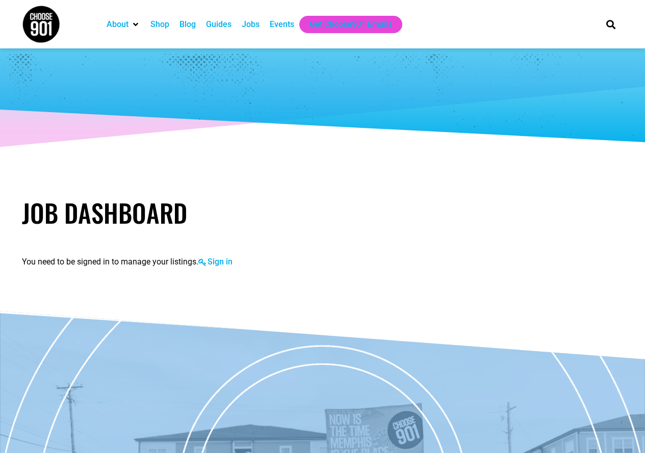
click at [253, 28] on div "Jobs" at bounding box center [251, 24] width 18 height 12
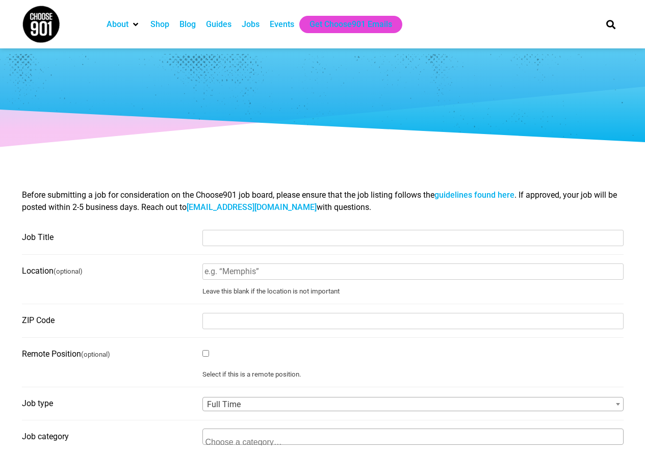
select select
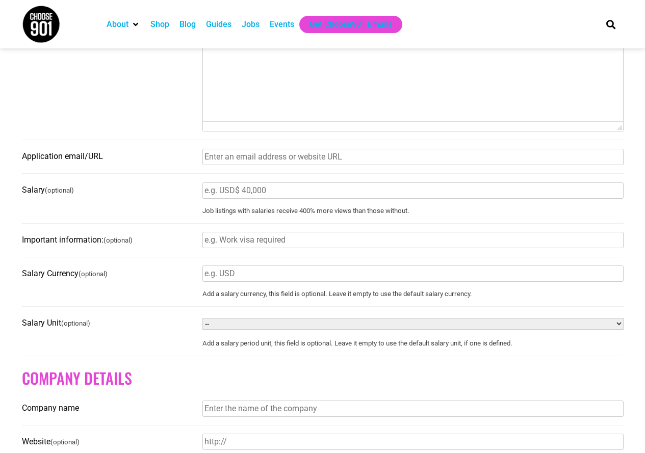
scroll to position [459, 0]
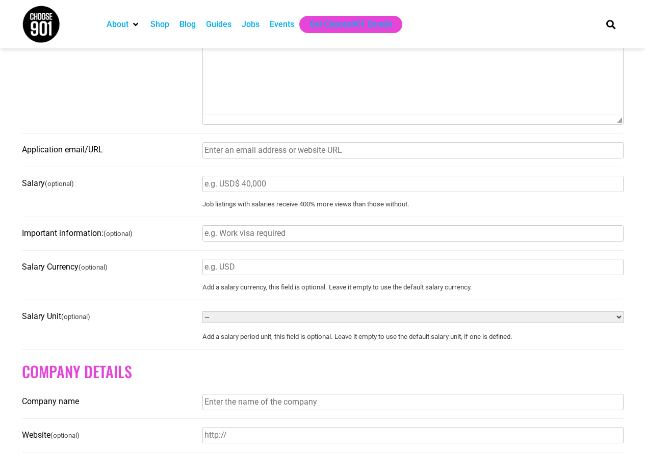
click at [266, 156] on input "Application email/URL" at bounding box center [412, 150] width 421 height 16
paste input "[URL][PERSON_NAME][DOMAIN_NAME][US_STATE]"
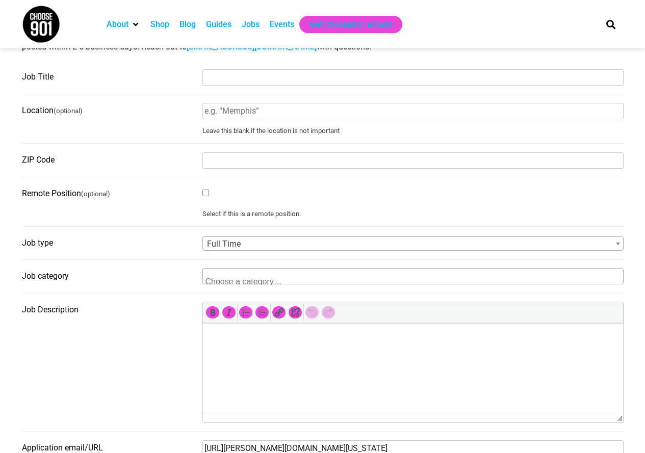
scroll to position [153, 0]
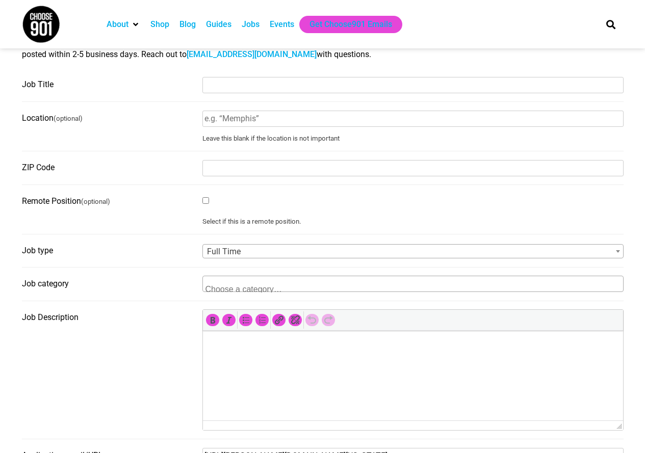
type input "[URL][PERSON_NAME][DOMAIN_NAME][US_STATE]"
click at [256, 283] on span at bounding box center [252, 284] width 99 height 16
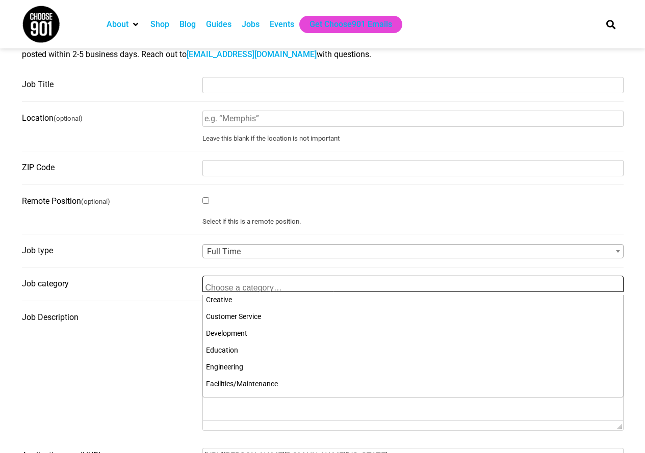
scroll to position [153, 0]
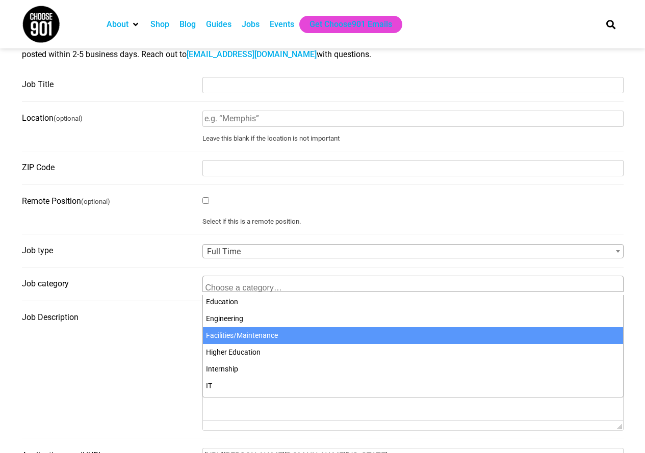
select select "4704"
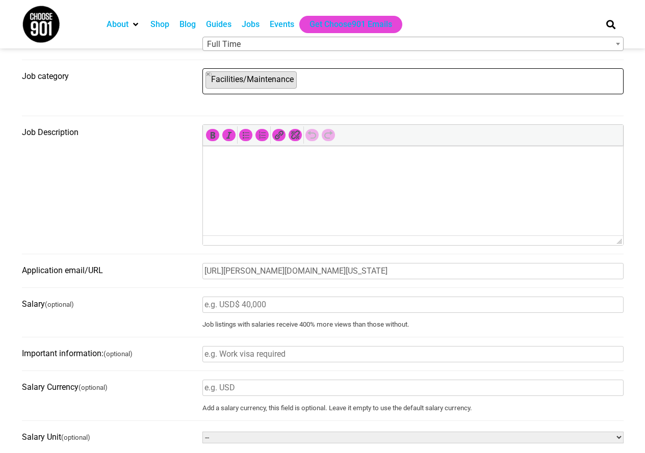
scroll to position [357, 0]
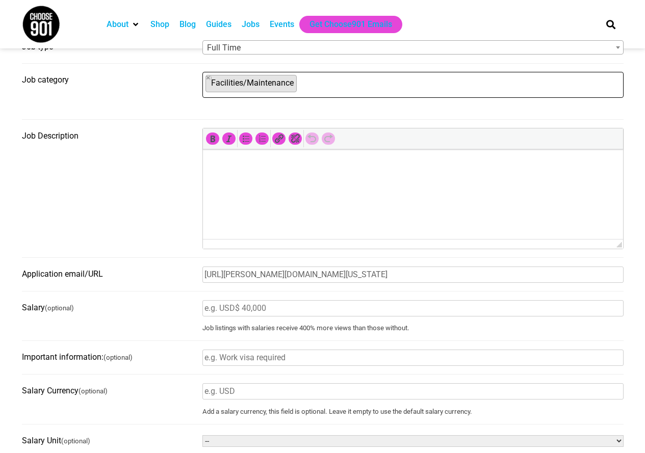
click at [277, 162] on p at bounding box center [412, 163] width 410 height 12
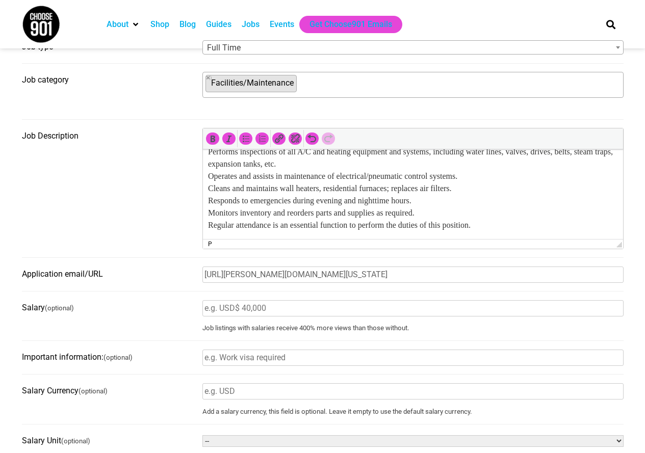
scroll to position [0, 0]
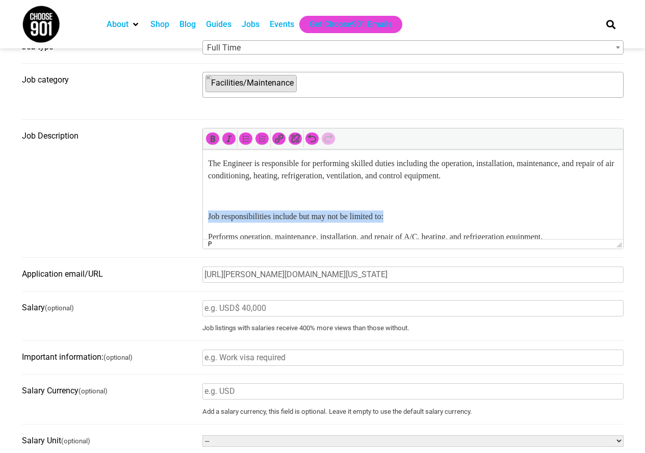
drag, startPoint x: 414, startPoint y: 214, endPoint x: 387, endPoint y: 312, distance: 101.8
click at [202, 215] on html "The Engineer is responsible for performing skilled duties including the operati…" at bounding box center [412, 454] width 420 height 611
click at [210, 144] on icon "Bold (Ctrl+B)" at bounding box center [212, 138] width 10 height 10
click at [210, 199] on p at bounding box center [412, 196] width 410 height 12
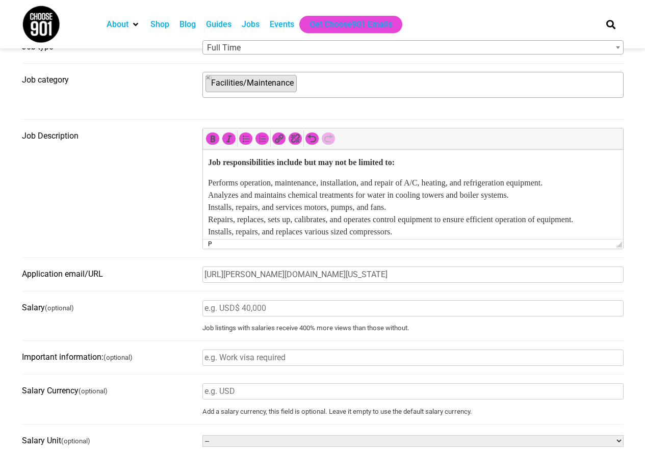
scroll to position [51, 0]
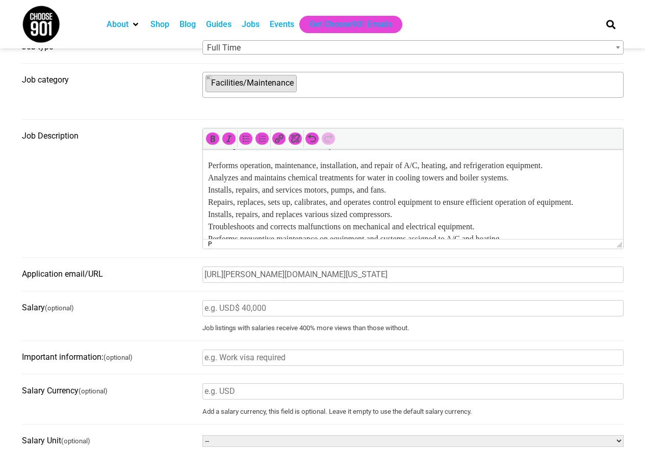
click at [207, 169] on p "Performs operation, maintenance, installation, and repair of A/C, heating, and …" at bounding box center [412, 250] width 410 height 183
click at [211, 141] on icon "Bold (Ctrl+B)" at bounding box center [212, 138] width 10 height 10
click at [213, 142] on icon "Bold (Ctrl+B)" at bounding box center [212, 138] width 10 height 10
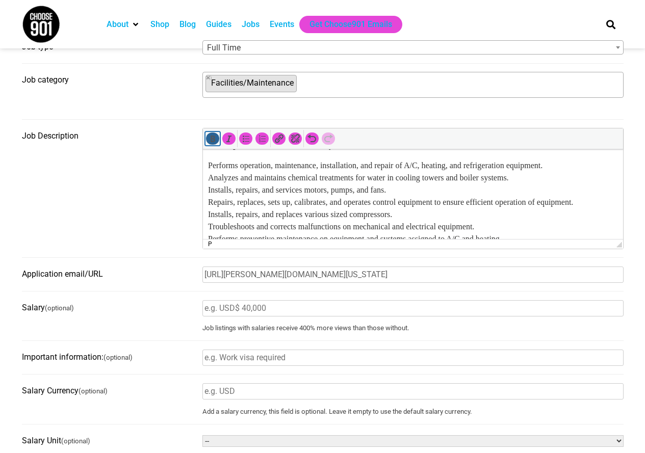
click at [213, 142] on icon "Bold (Ctrl+B)" at bounding box center [212, 138] width 10 height 10
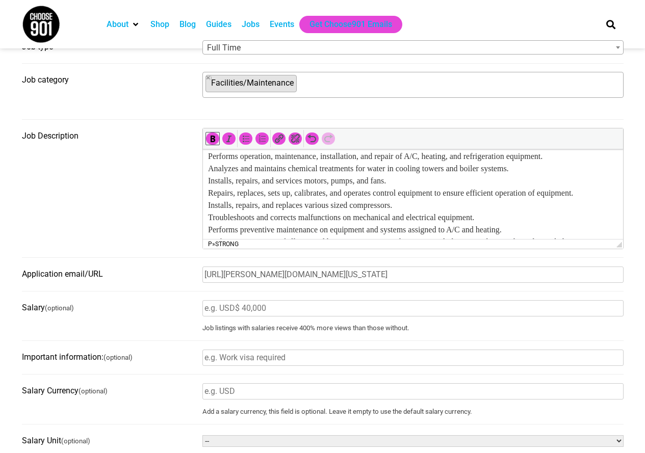
scroll to position [0, 0]
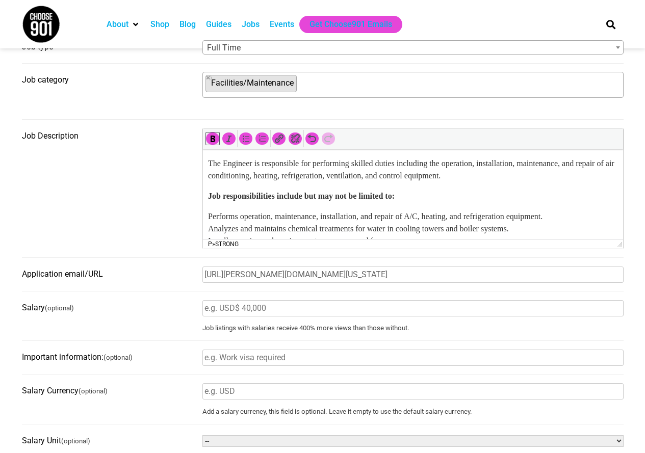
click at [441, 195] on p "Job responsibilities include but may not be limited to:" at bounding box center [412, 196] width 410 height 12
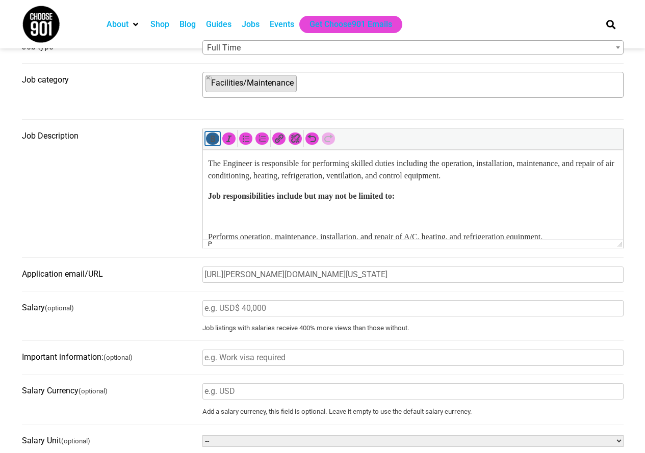
click at [209, 141] on icon "Bold (Ctrl+B)" at bounding box center [212, 138] width 10 height 10
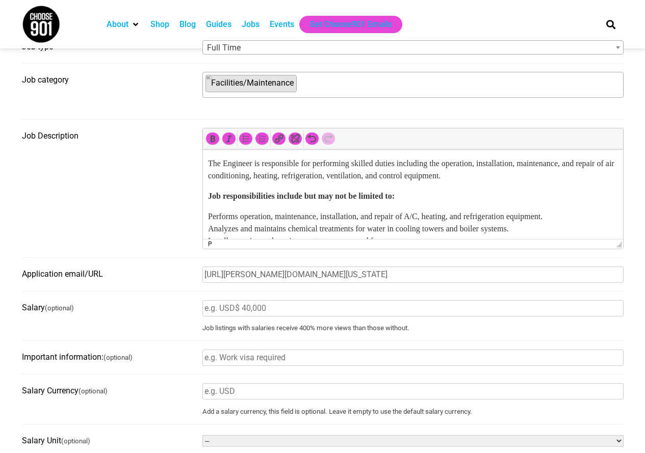
click at [206, 233] on html "The Engineer is responsible for performing skilled duties including the operati…" at bounding box center [412, 444] width 420 height 591
click at [208, 216] on p "Performs operation, maintenance, installation, and repair of A/C, heating, and …" at bounding box center [412, 301] width 410 height 183
click at [245, 143] on icon "Bulleted list (Shift+Alt+U)" at bounding box center [245, 138] width 10 height 10
click at [229, 229] on li "Performs operation, maintenance, installation, and repair of A/C, heating, and …" at bounding box center [422, 301] width 389 height 183
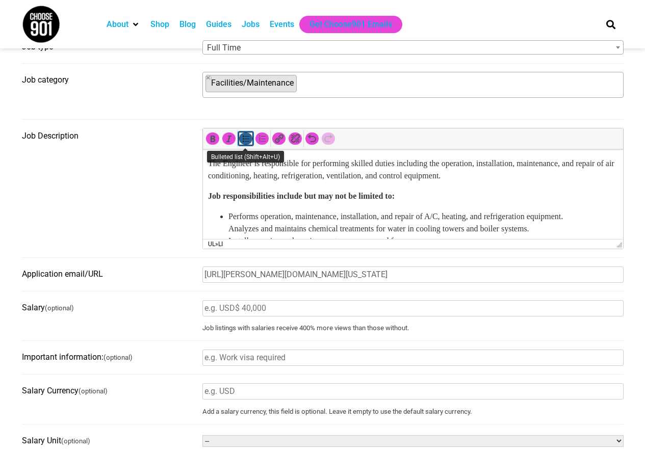
click at [245, 139] on icon "Bulleted list (Shift+Alt+U)" at bounding box center [245, 138] width 10 height 10
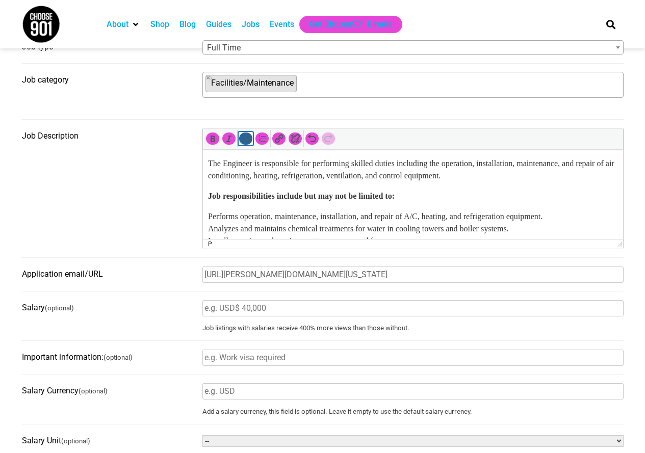
click at [246, 137] on icon "Bulleted list (Shift+Alt+U)" at bounding box center [245, 138] width 10 height 10
click at [607, 219] on li "Performs operation, maintenance, installation, and repair of A/C, heating, and …" at bounding box center [422, 301] width 389 height 183
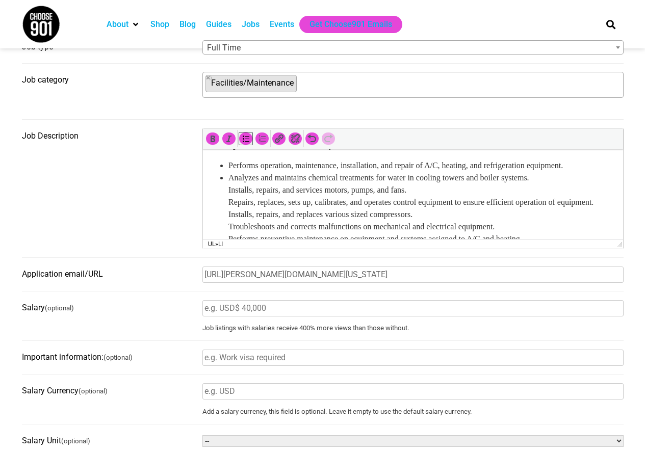
click at [568, 182] on li "Analyzes and maintains chemical treatments for water in cooling towers and boil…" at bounding box center [422, 257] width 389 height 171
click at [225, 199] on ul "Performs operation, maintenance, installation, and repair of A/C, heating, and …" at bounding box center [412, 250] width 410 height 183
click at [439, 192] on li "Installs, repairs, and services motors, pumps, and fans. Repairs, replaces, set…" at bounding box center [422, 263] width 389 height 159
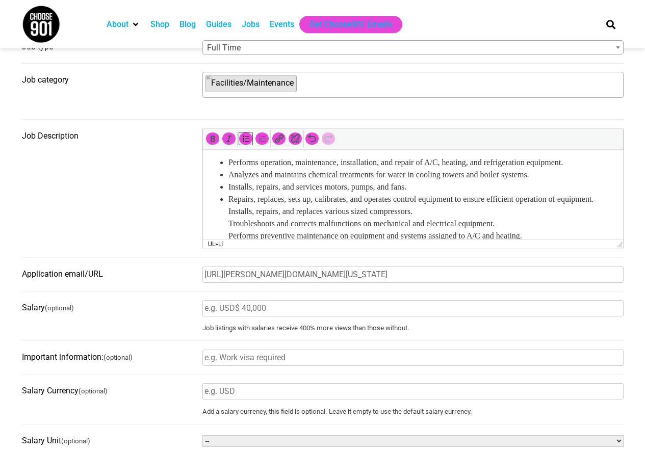
scroll to position [102, 0]
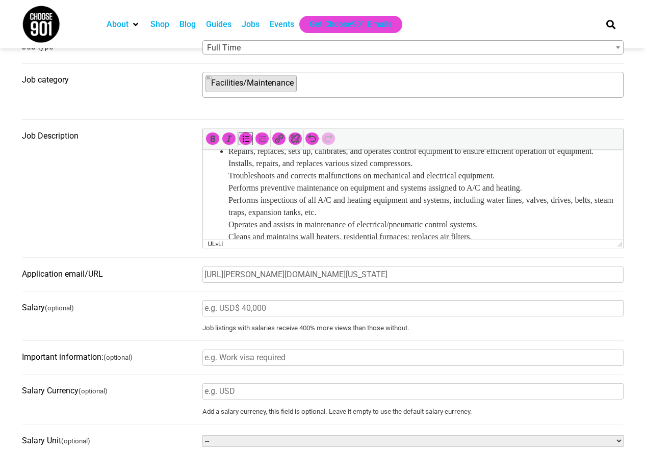
click at [279, 164] on li "Repairs, replaces, sets up, calibrates, and operates control equipment to ensur…" at bounding box center [422, 218] width 389 height 147
click at [435, 177] on li "Installs, repairs, and replaces various sized compressors. Troubleshoots and co…" at bounding box center [422, 224] width 389 height 135
click at [556, 185] on li "Troubleshoots and corrects malfunctions on mechanical and electrical equipment.…" at bounding box center [422, 231] width 389 height 122
click at [576, 205] on li "Performs preventive maintenance on equipment and systems assigned to A/C and he…" at bounding box center [422, 237] width 389 height 110
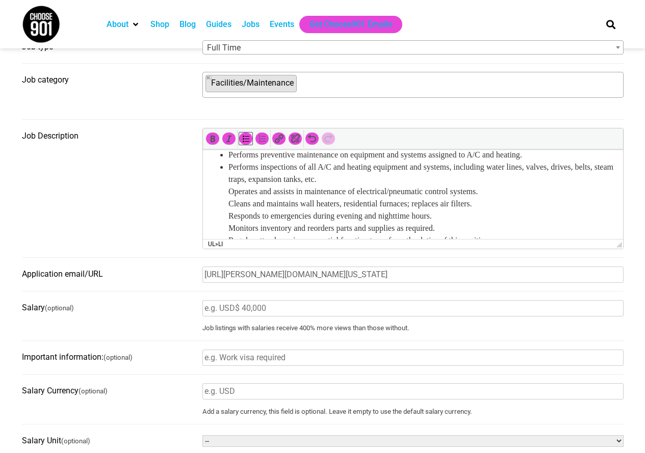
scroll to position [153, 0]
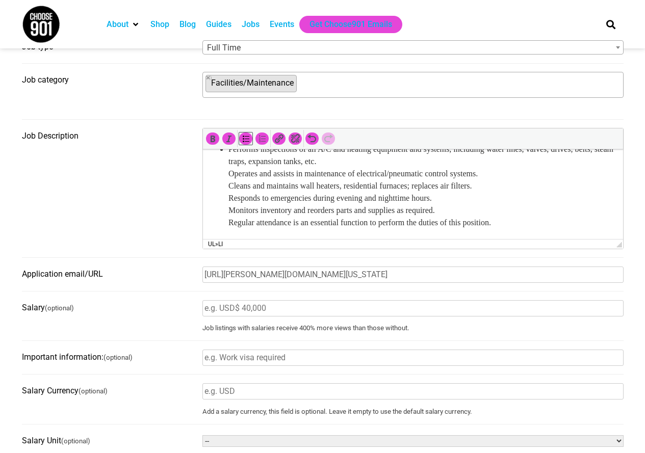
click at [477, 174] on li "Performs inspections of all A/C and heating equipment and systems, including wa…" at bounding box center [422, 192] width 389 height 98
click at [540, 189] on li "Operates and assists in maintenance of electrical/pneumatic control systems. Cl…" at bounding box center [422, 204] width 389 height 73
click at [528, 211] on li "Cleans and maintains wall heaters, residential furnaces; replaces air filters. …" at bounding box center [422, 210] width 389 height 61
click at [482, 204] on li "Cleans and maintains wall heaters, residential furnaces; replaces air filters. …" at bounding box center [422, 192] width 389 height 24
click at [516, 197] on li "Cleans and maintains wall heaters, residential furnaces; replaces air filters. …" at bounding box center [422, 192] width 389 height 24
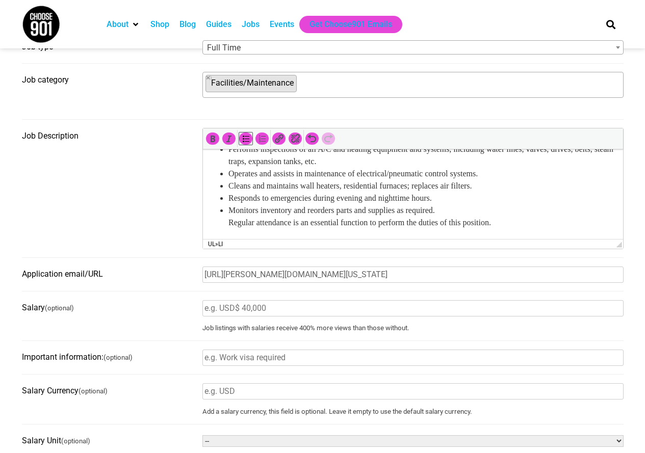
scroll to position [204, 0]
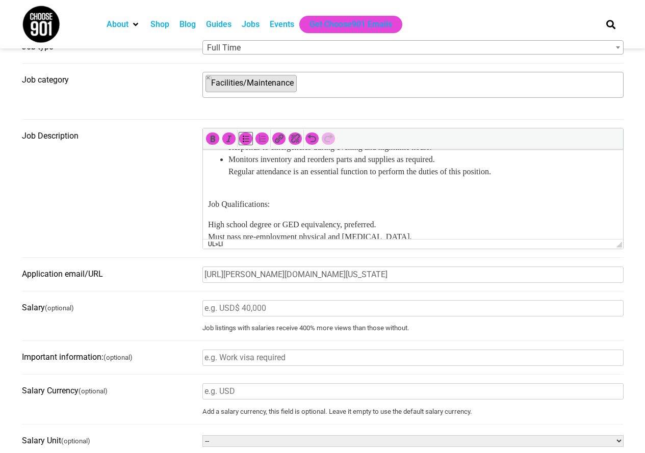
click at [510, 174] on li "Monitors inventory and reorders parts and supplies as required. Regular attenda…" at bounding box center [422, 171] width 389 height 37
click at [261, 203] on body "The Engineer is responsible for performing skilled duties including the operati…" at bounding box center [412, 241] width 410 height 575
click at [226, 190] on ul "Performs operation, maintenance, installation, and repair of A/C, heating, and …" at bounding box center [412, 98] width 410 height 183
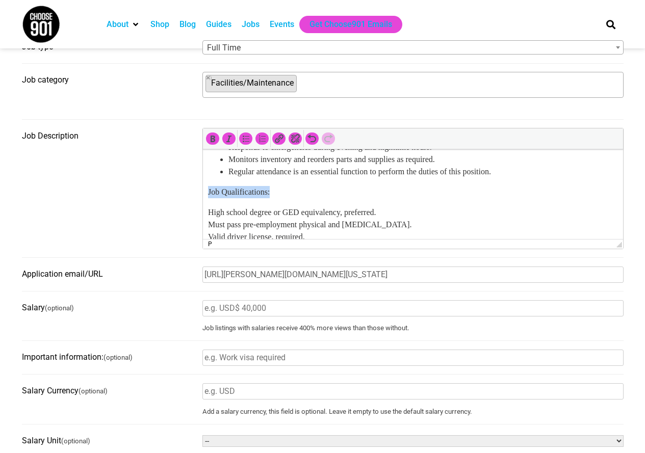
drag, startPoint x: 286, startPoint y: 204, endPoint x: 204, endPoint y: 183, distance: 84.6
click at [202, 195] on html "The Engineer is responsible for performing skilled duties including the operati…" at bounding box center [412, 234] width 420 height 579
click at [208, 144] on icon "Bold (Ctrl+B)" at bounding box center [212, 138] width 10 height 10
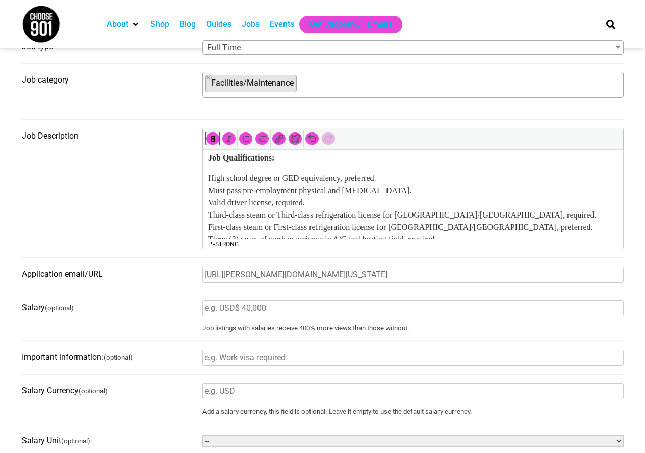
scroll to position [255, 0]
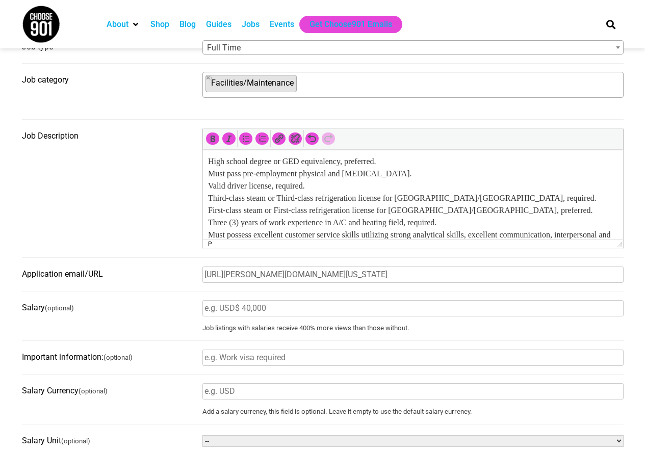
drag, startPoint x: 206, startPoint y: 175, endPoint x: 229, endPoint y: 156, distance: 30.4
click at [207, 174] on html "The Engineer is responsible for performing skilled duties including the operati…" at bounding box center [412, 184] width 420 height 579
click at [246, 139] on icon "Bulleted list (Shift+Alt+U)" at bounding box center [245, 138] width 10 height 10
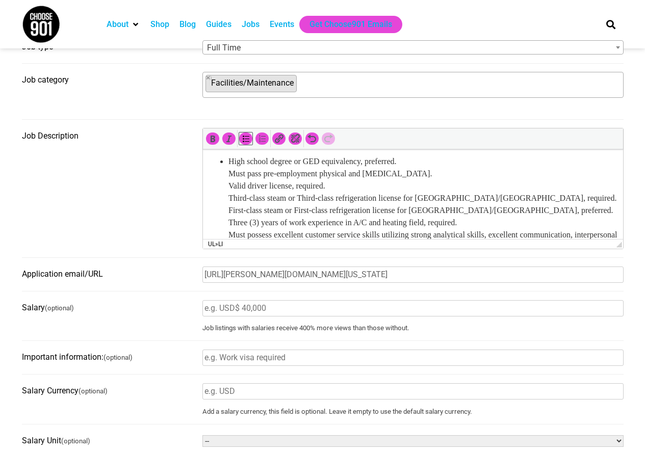
drag, startPoint x: 435, startPoint y: 173, endPoint x: 438, endPoint y: 179, distance: 6.6
click at [436, 175] on li "High school degree or GED equivalency, preferred. Must pass pre-employment phys…" at bounding box center [422, 210] width 389 height 110
click at [442, 186] on li "Must pass pre-employment physical and drug screen. Valid driver license, requir…" at bounding box center [422, 217] width 389 height 98
click at [342, 196] on li "Valid driver license, required. Third-class steam or Third-class refrigeration …" at bounding box center [422, 223] width 389 height 86
click at [572, 208] on li "Third-class steam or Third-class refrigeration license for Memphis/Shelby Count…" at bounding box center [422, 228] width 389 height 73
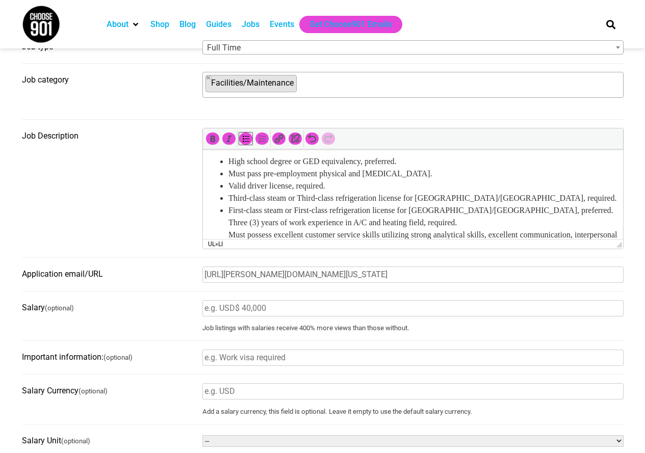
click at [567, 219] on li "First-class steam or First-class refrigeration license for Memphis/Shelby Count…" at bounding box center [422, 234] width 389 height 61
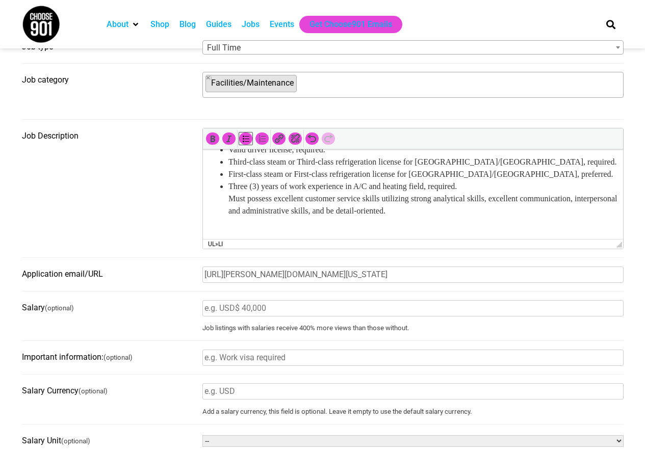
scroll to position [308, 0]
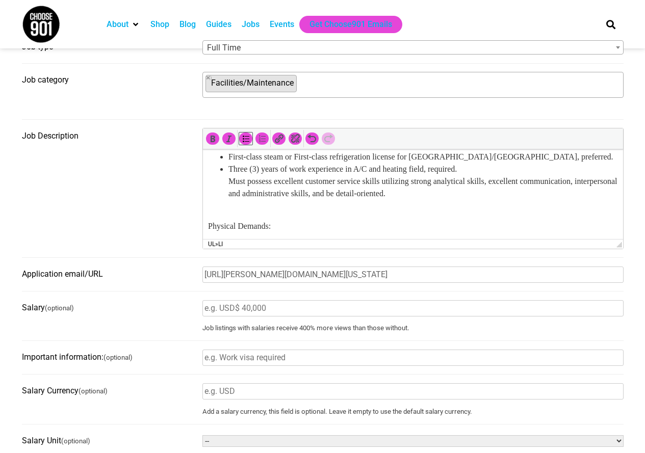
click at [486, 180] on li "Three (3) years of work experience in A/C and heating field, required. Must pos…" at bounding box center [422, 187] width 389 height 49
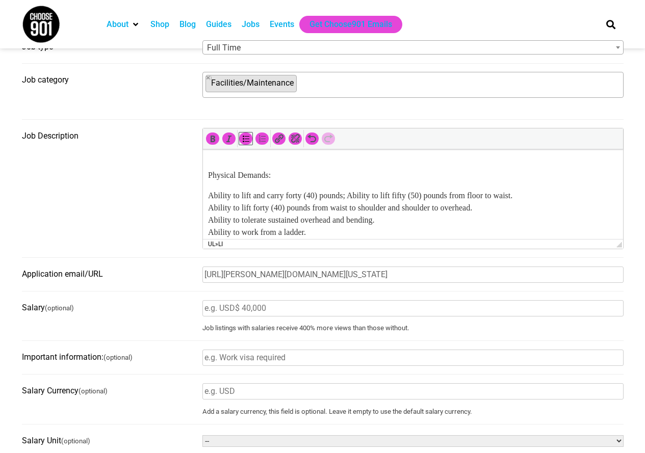
click at [216, 161] on ul "High school degree or GED equivalency, preferred. Must pass pre-employment phys…" at bounding box center [412, 106] width 410 height 110
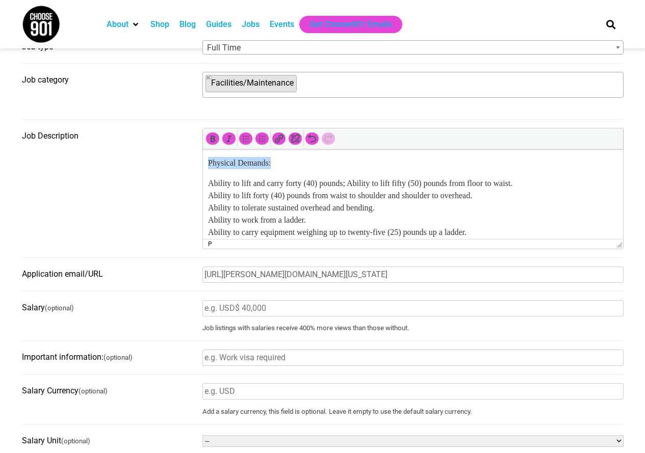
drag, startPoint x: 299, startPoint y: 175, endPoint x: 389, endPoint y: 331, distance: 180.1
click at [202, 180] on html "The Engineer is responsible for performing skilled duties including the operati…" at bounding box center [412, 73] width 420 height 567
click at [249, 138] on icon "Bulleted list (Shift+Alt+U)" at bounding box center [245, 138] width 10 height 10
click at [244, 141] on icon "Bulleted list (Shift+Alt+U)" at bounding box center [245, 138] width 10 height 10
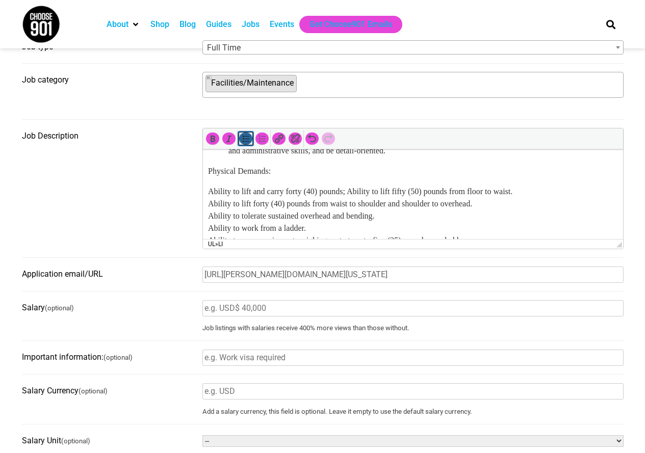
scroll to position [359, 0]
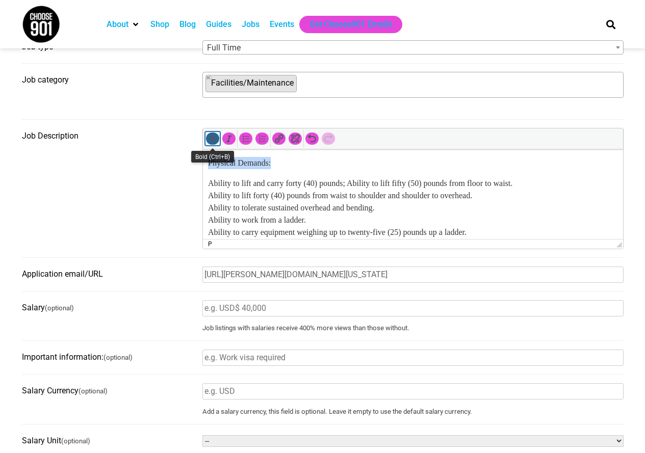
click at [213, 141] on icon "Bold (Ctrl+B)" at bounding box center [212, 138] width 10 height 10
click at [208, 192] on p "Ability to lift and carry forty (40) pounds; Ability to lift fifty (50) pounds …" at bounding box center [412, 226] width 410 height 98
click at [243, 143] on icon "Bulleted list (Shift+Alt+U)" at bounding box center [245, 138] width 10 height 10
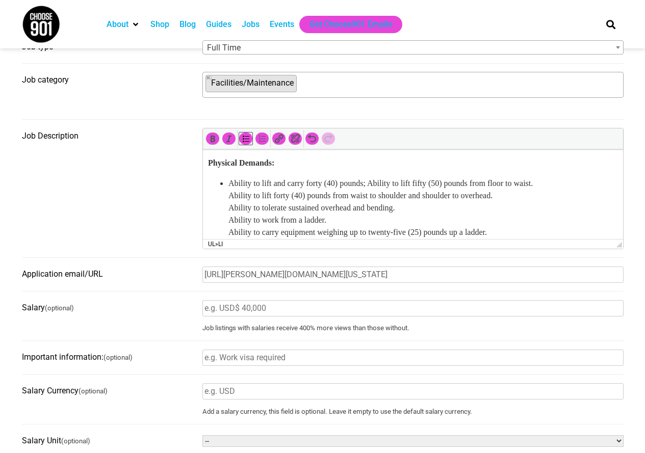
click at [563, 197] on li "Ability to lift and carry forty (40) pounds; Ability to lift fifty (50) pounds …" at bounding box center [422, 226] width 389 height 98
click at [443, 219] on li "Ability to lift forty (40) pounds from waist to shoulder and shoulder to overhe…" at bounding box center [422, 233] width 389 height 86
drag, startPoint x: 473, startPoint y: 218, endPoint x: 481, endPoint y: 220, distance: 9.0
click at [473, 214] on li "Ability to lift forty (40) pounds from waist to shoulder and shoulder to overhe…" at bounding box center [422, 202] width 389 height 24
click at [540, 207] on li "Ability to lift forty (40) pounds from waist to shoulder and shoulder to overhe…" at bounding box center [422, 202] width 389 height 24
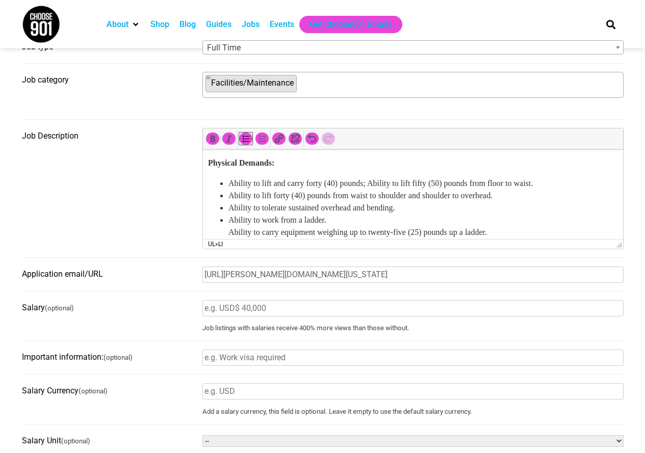
scroll to position [410, 0]
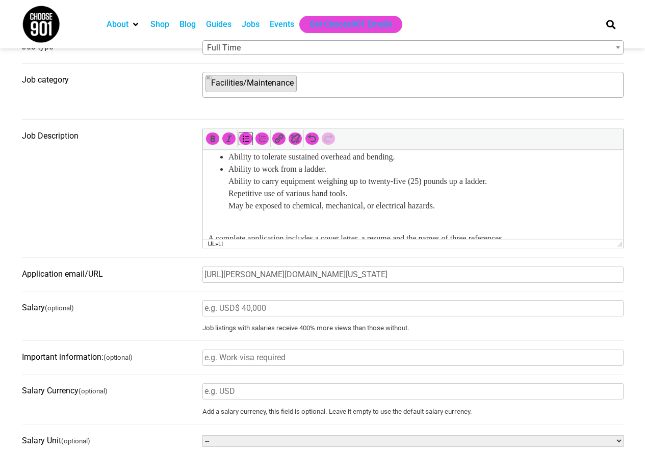
click at [428, 183] on li "Ability to work from a ladder. Ability to carry equipment weighing up to twenty…" at bounding box center [422, 193] width 389 height 61
click at [523, 194] on li "Ability to carry equipment weighing up to twenty-five (25) pounds up a ladder. …" at bounding box center [422, 199] width 389 height 49
click at [434, 205] on li "Repetitive use of various hand tools. May be exposed to chemical, mechanical, o…" at bounding box center [422, 205] width 389 height 37
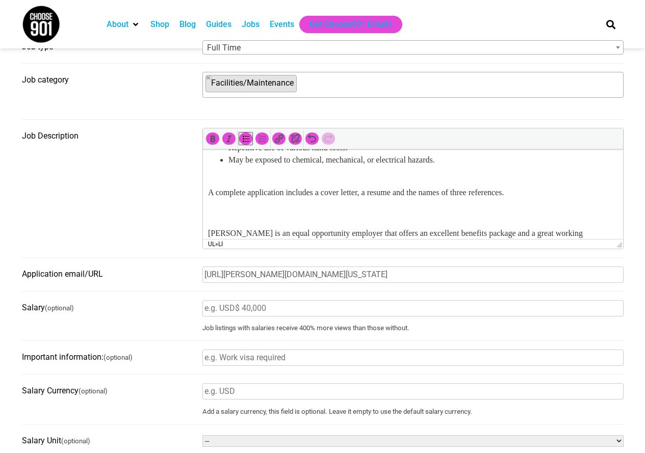
scroll to position [438, 0]
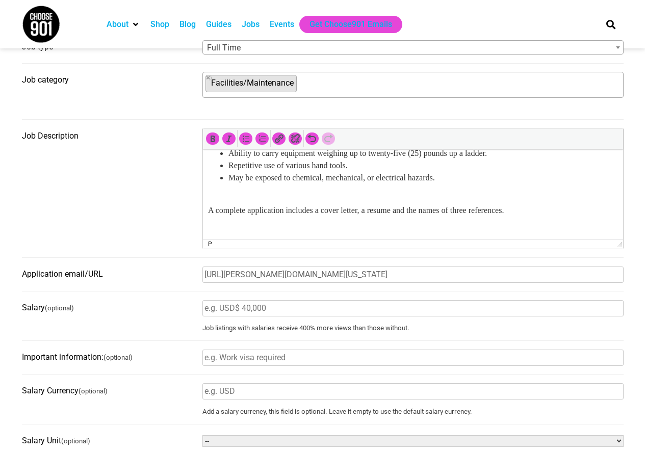
drag, startPoint x: 206, startPoint y: 226, endPoint x: 564, endPoint y: 218, distance: 357.8
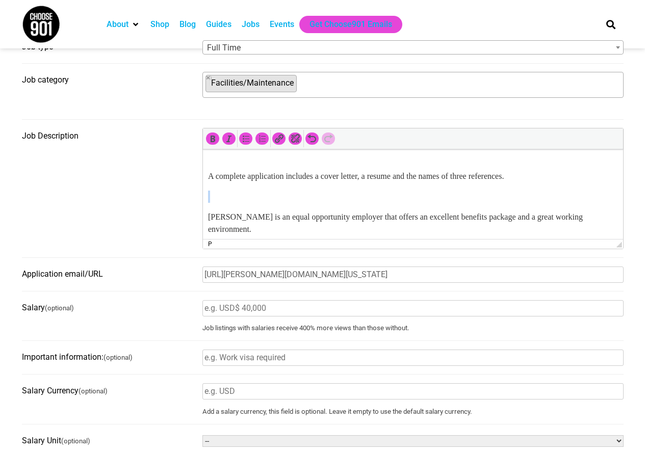
scroll to position [489, 0]
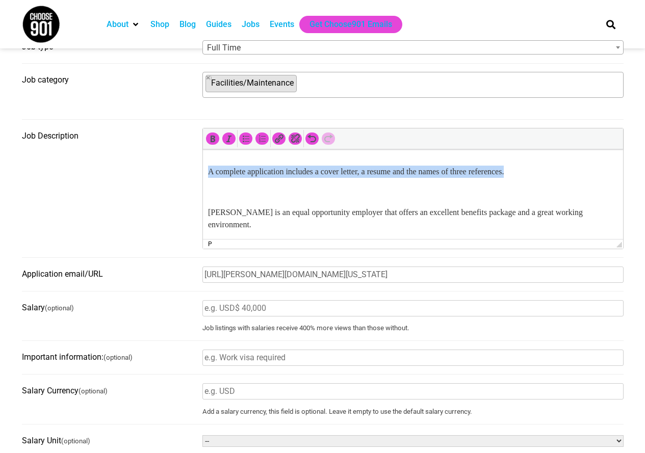
drag, startPoint x: 545, startPoint y: 226, endPoint x: 171, endPoint y: 175, distance: 377.9
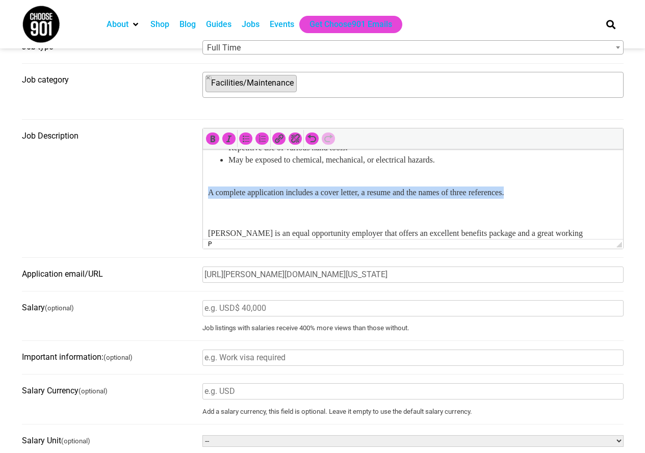
scroll to position [438, 0]
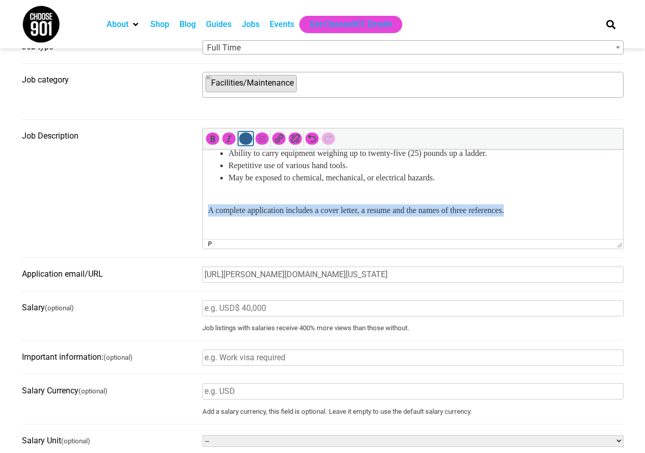
click at [243, 140] on icon "Bulleted list (Shift+Alt+U)" at bounding box center [245, 138] width 10 height 10
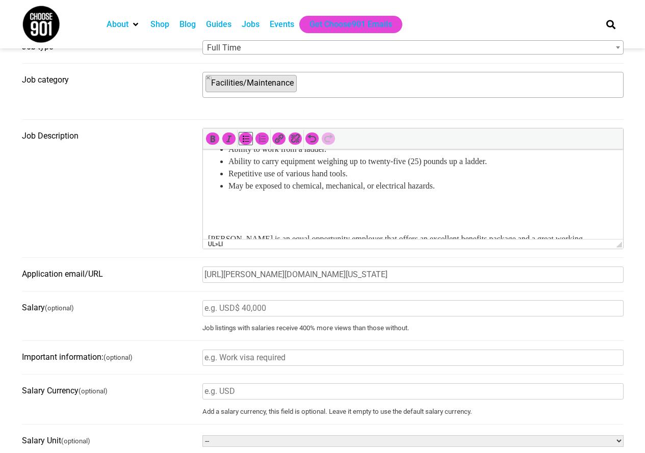
scroll to position [418, 0]
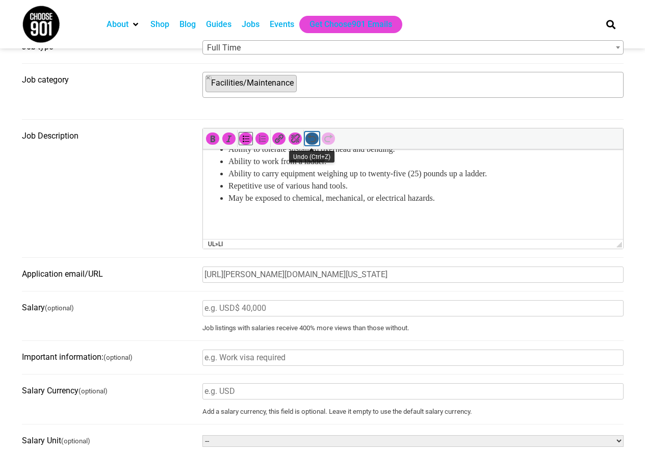
click at [315, 138] on icon "Undo (Ctrl+Z)" at bounding box center [312, 138] width 10 height 10
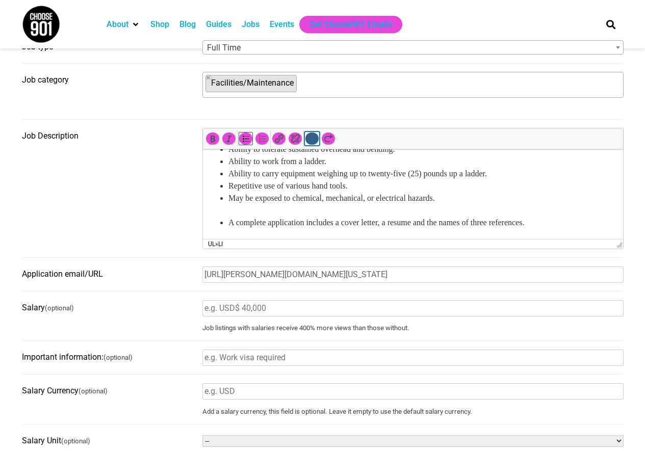
click at [315, 138] on icon "Undo (Ctrl+Z)" at bounding box center [312, 138] width 10 height 10
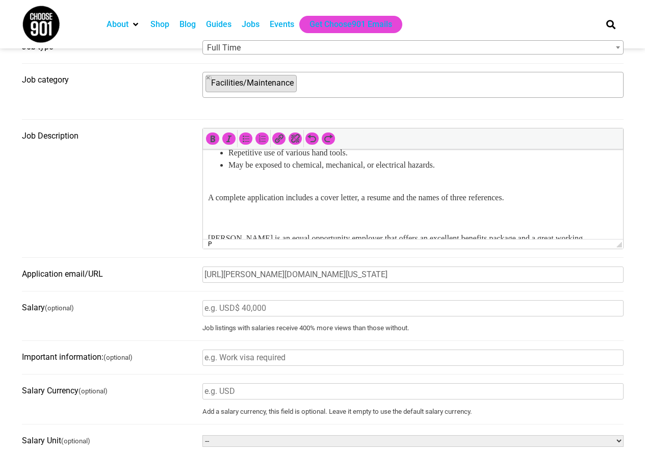
scroll to position [469, 0]
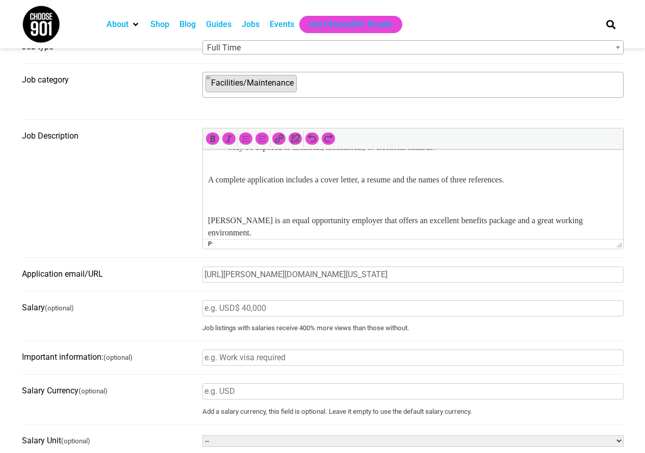
click at [225, 206] on p at bounding box center [412, 200] width 410 height 12
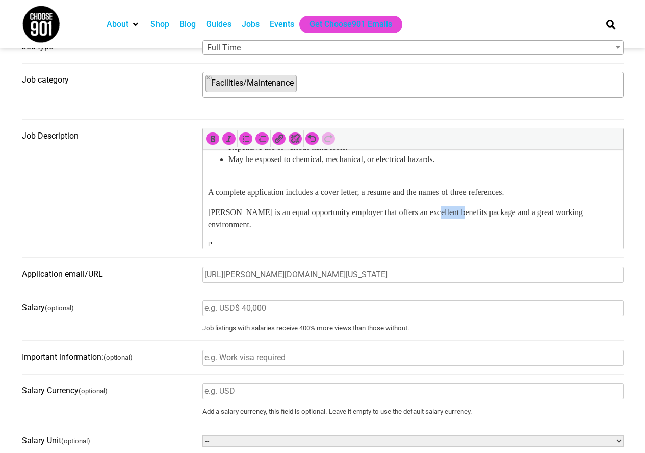
drag, startPoint x: 440, startPoint y: 210, endPoint x: 468, endPoint y: 213, distance: 28.6
click at [468, 213] on p "Rhodes is an equal opportunity employer that offers an excellent benefits packa…" at bounding box center [412, 218] width 410 height 24
click at [276, 138] on icon "Insert/edit link (Ctrl+K)" at bounding box center [279, 138] width 10 height 10
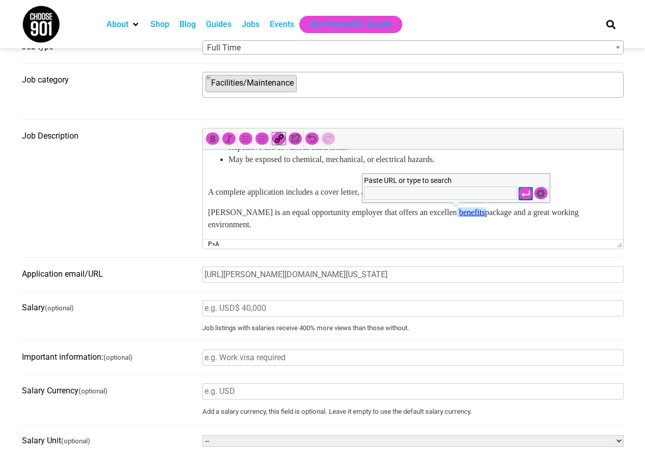
paste input "https://sites.rhodes.edu/human-resources/benefits"
type input "https://sites.rhodes.edu/human-resources/benefits"
click at [530, 192] on icon "Apply" at bounding box center [525, 194] width 10 height 10
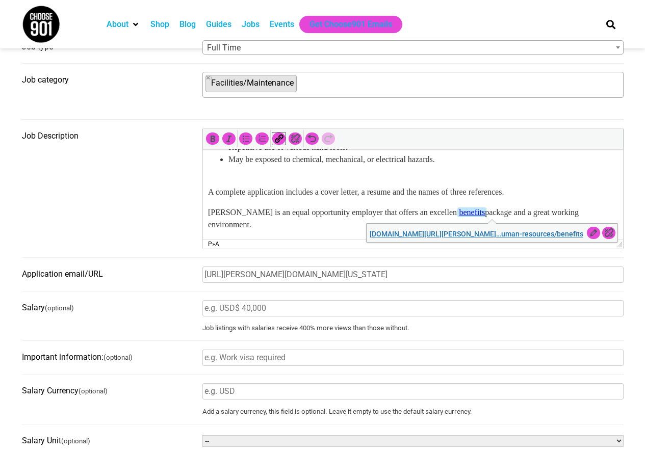
scroll to position [0, 0]
click at [548, 194] on p "A complete application includes a cover letter, a resume and the names of three…" at bounding box center [412, 192] width 410 height 12
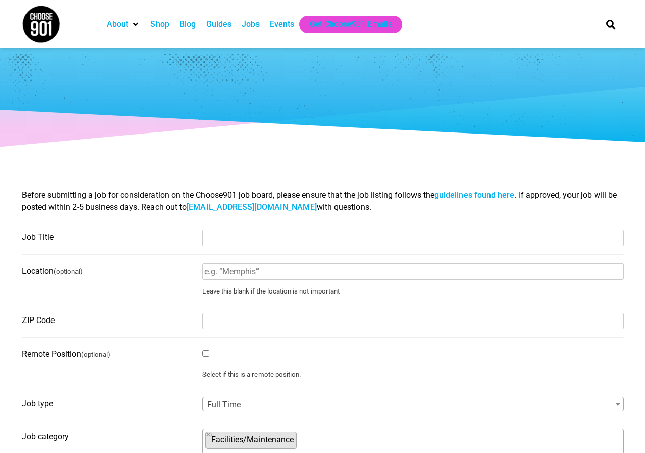
click at [298, 236] on input "Job Title" at bounding box center [412, 238] width 421 height 16
type input "n"
type input "Engineer"
click at [280, 277] on input "Location (optional)" at bounding box center [412, 271] width 421 height 16
type input "Memphis, Tennessee"
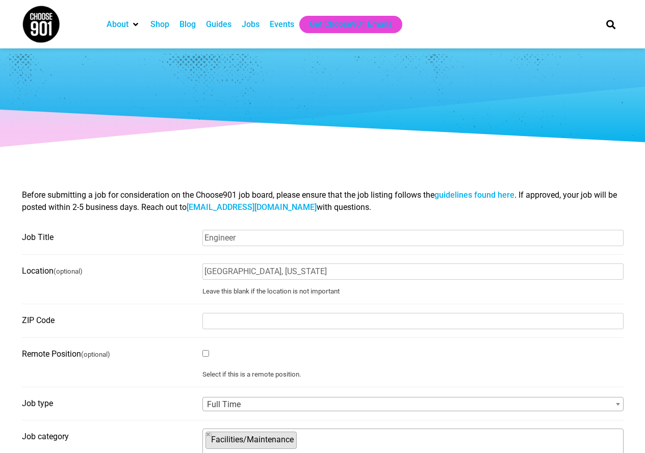
click at [279, 324] on input "ZIP Code" at bounding box center [412, 321] width 421 height 16
type input "38112"
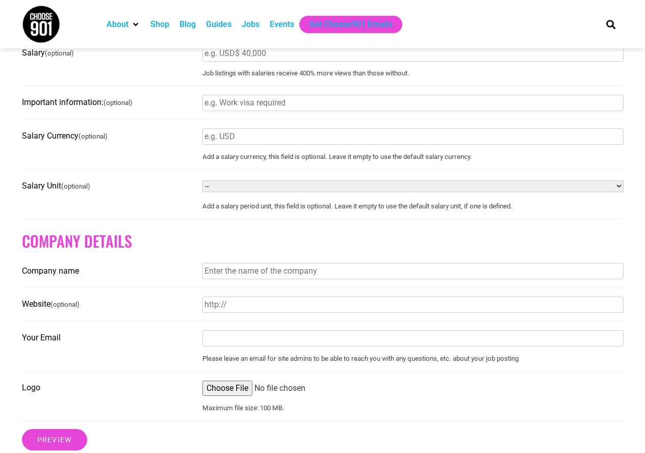
scroll to position [662, 0]
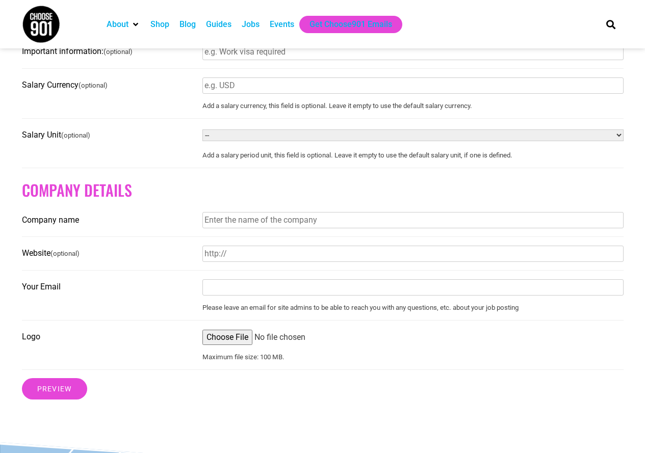
click at [238, 228] on input "Company name" at bounding box center [412, 220] width 421 height 16
type input "Rhodes College"
click at [275, 262] on input "Website (optional)" at bounding box center [412, 254] width 421 height 16
type input "Rhodes.edu"
click at [273, 290] on input "Your Email" at bounding box center [412, 287] width 421 height 16
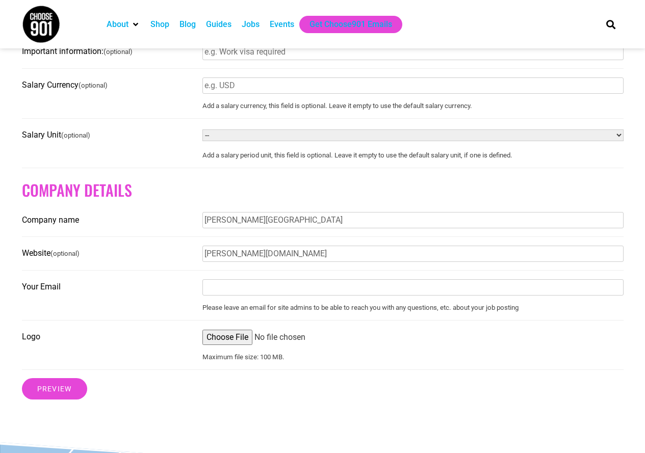
type input "hr@rhodes.edu"
click at [232, 345] on input "Logo" at bounding box center [412, 337] width 421 height 15
type input "C:\fakepath\Rhodes Logo.png"
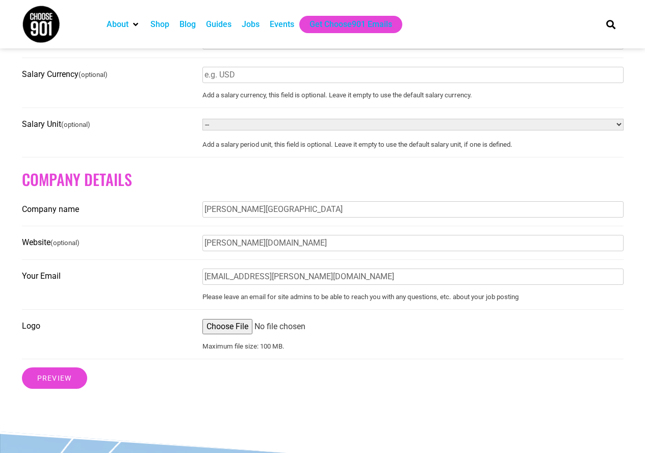
scroll to position [675, 0]
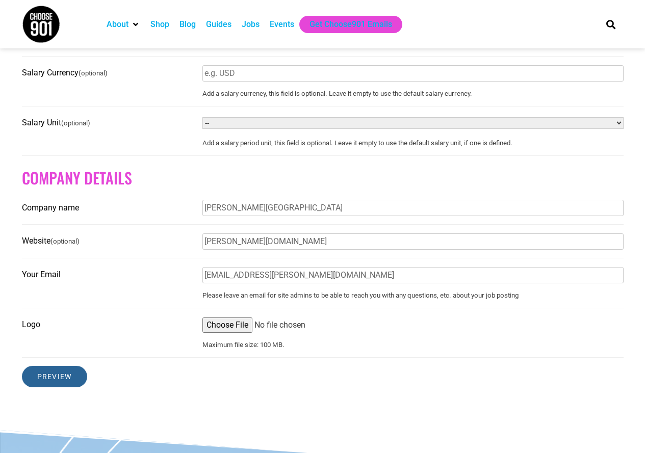
click at [53, 379] on input "Preview" at bounding box center [54, 376] width 65 height 21
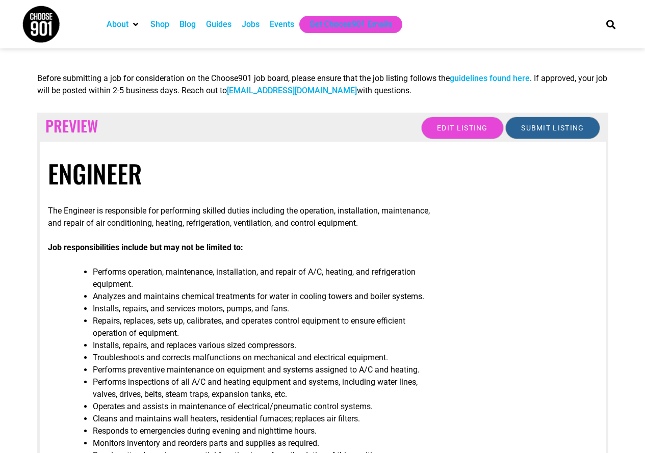
click at [576, 122] on input "Submit Listing" at bounding box center [552, 128] width 94 height 22
